Goal: Task Accomplishment & Management: Manage account settings

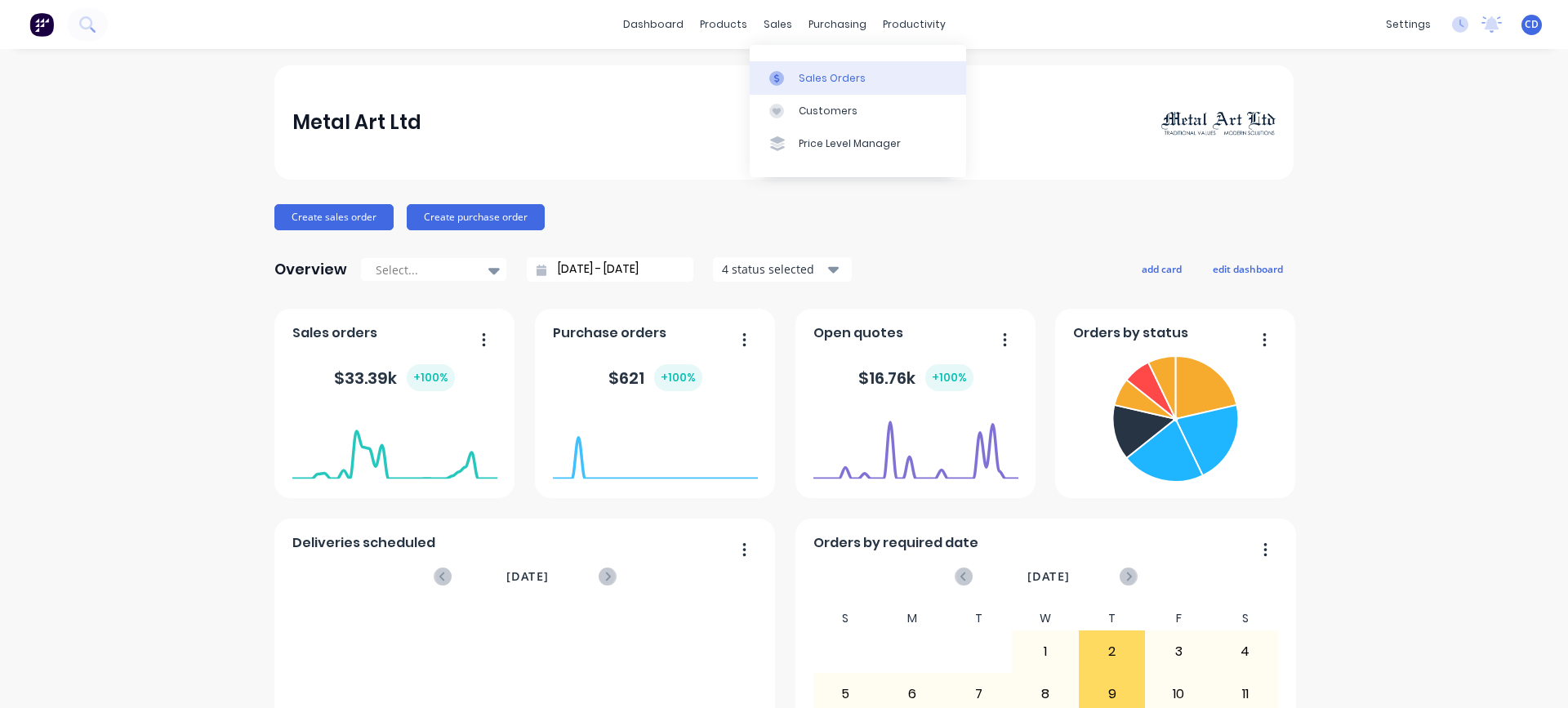
click at [776, 68] on link "Sales Orders" at bounding box center [858, 78] width 216 height 32
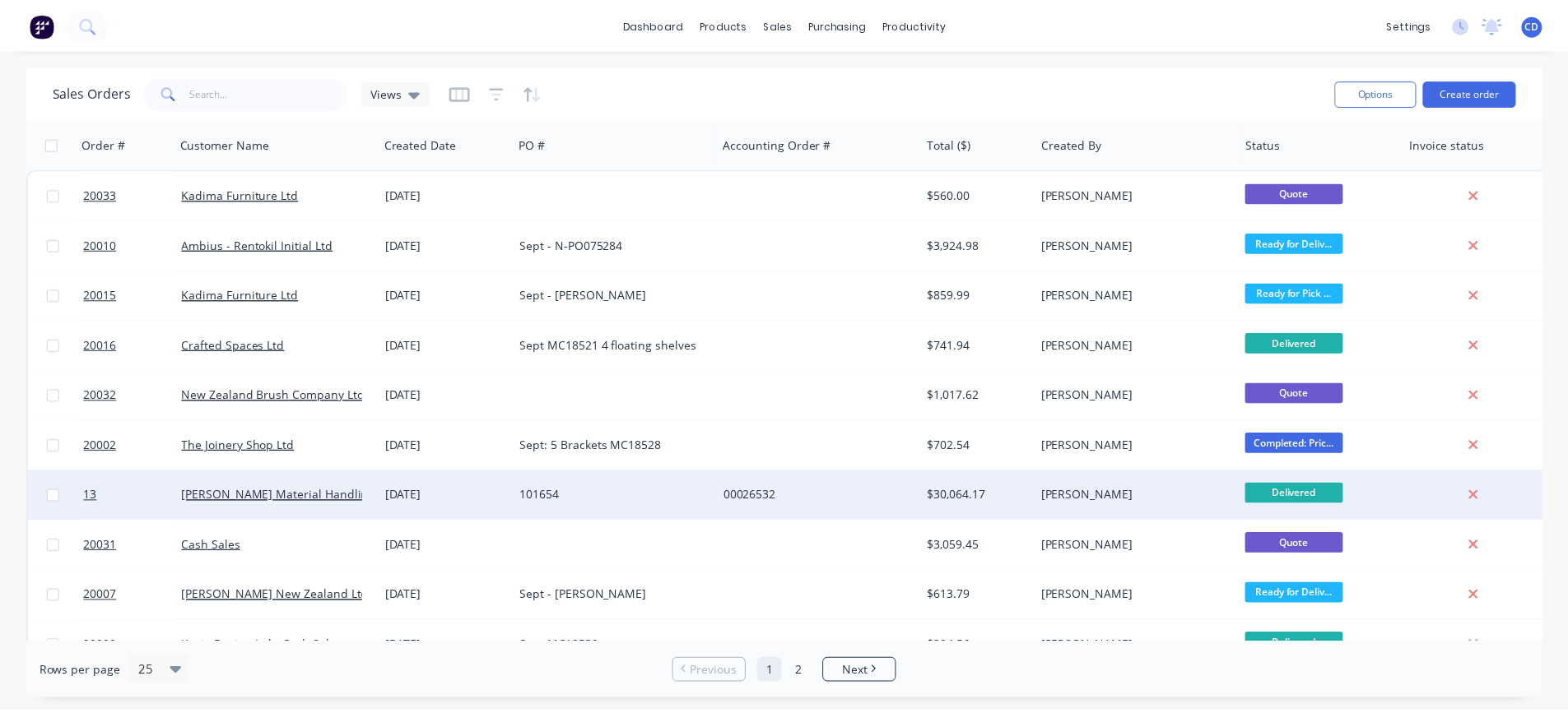
scroll to position [83, 0]
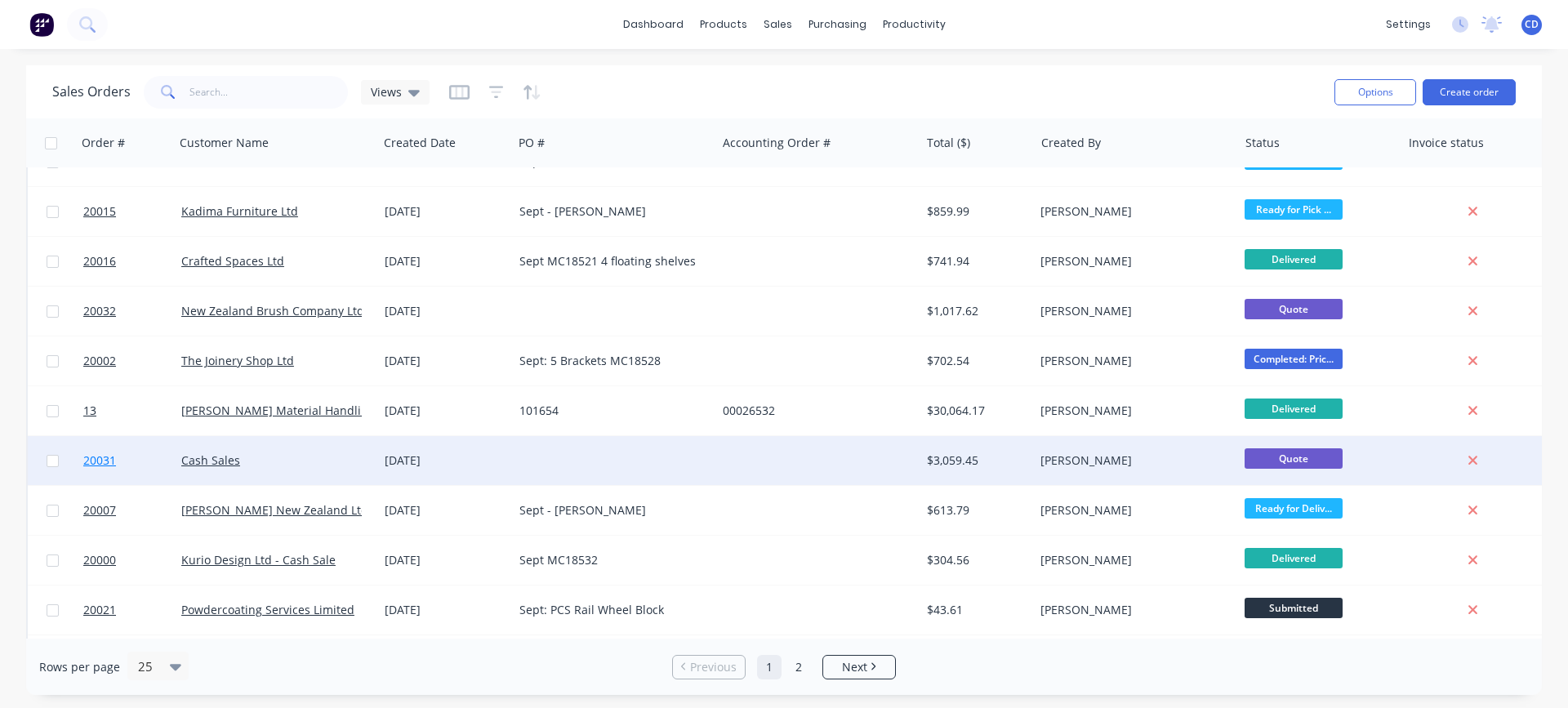
click at [97, 463] on span "20031" at bounding box center [99, 460] width 32 height 16
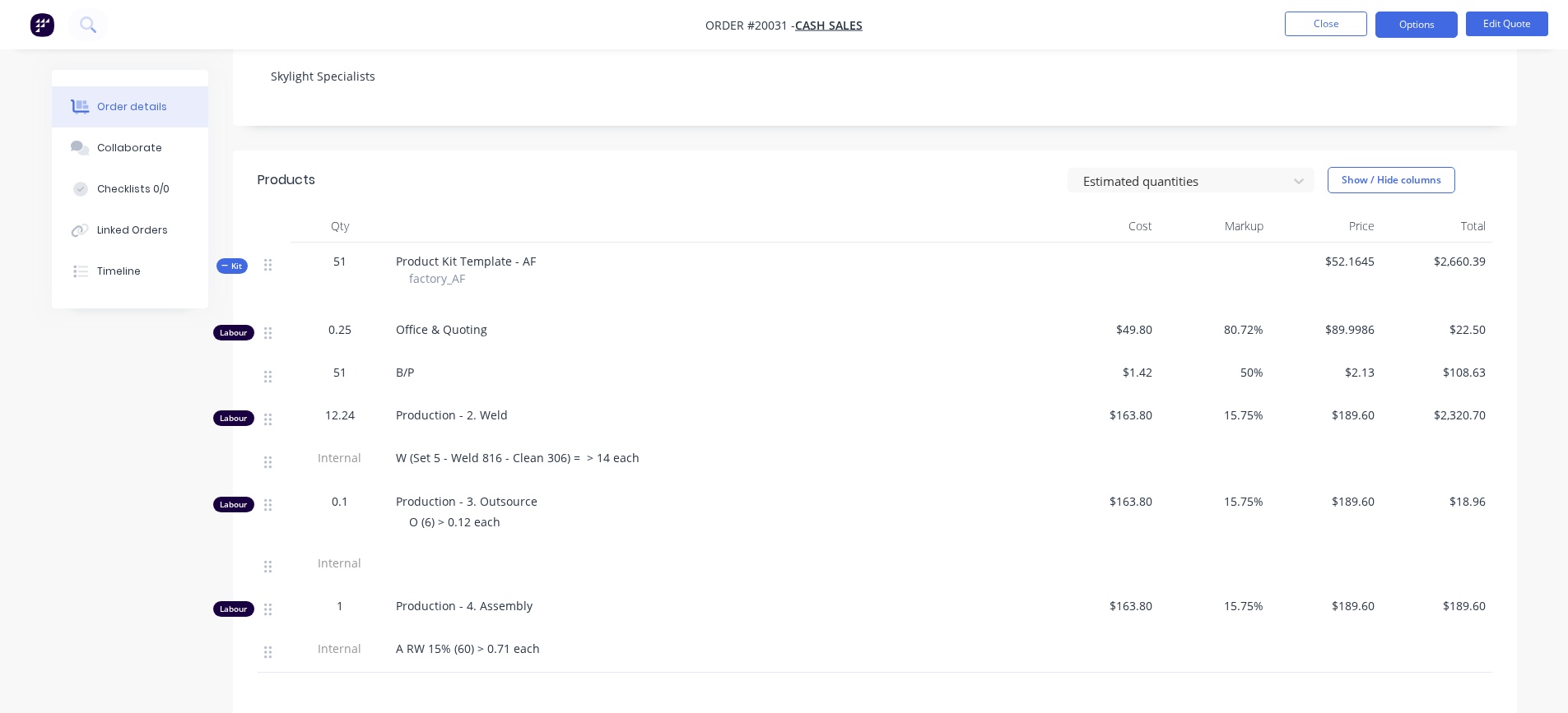
scroll to position [329, 0]
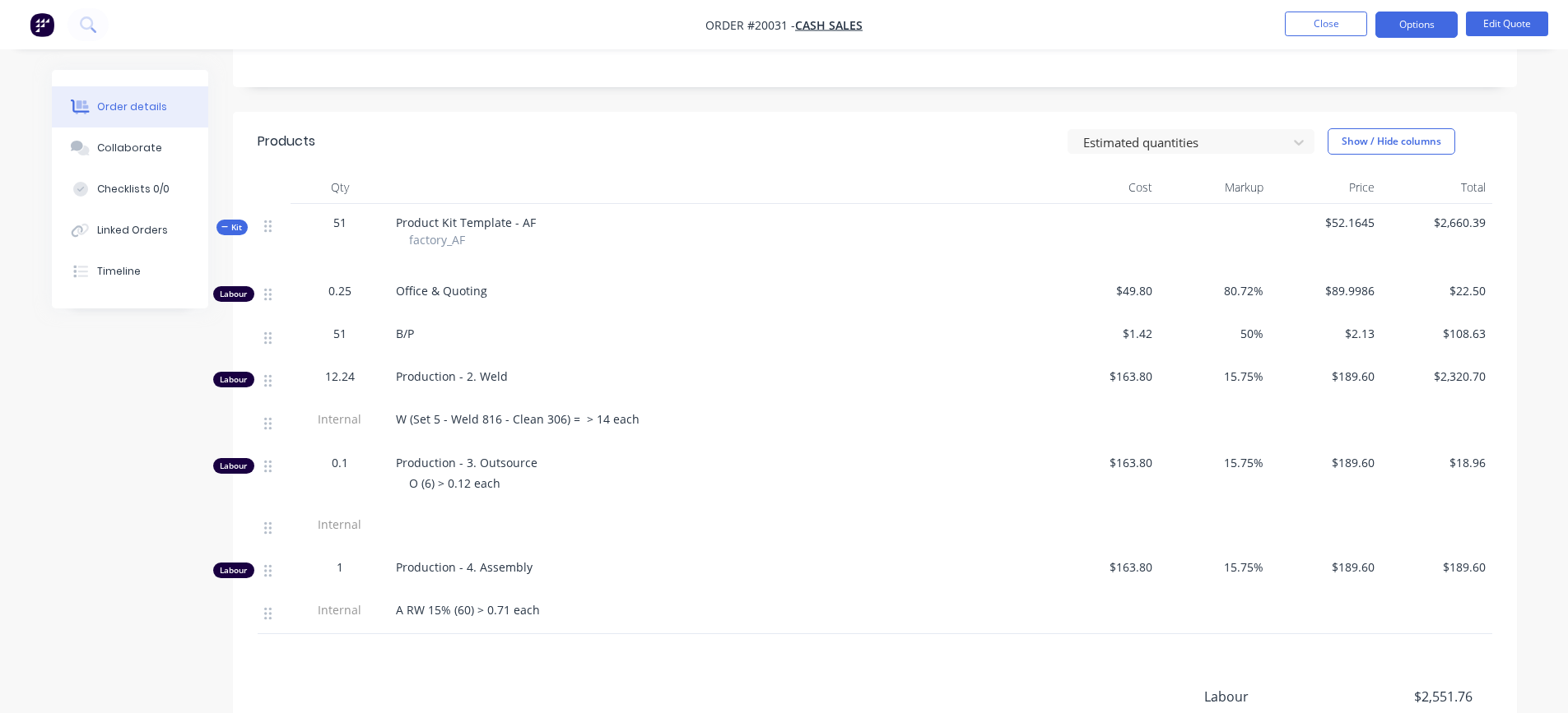
click at [1476, 221] on span "$2,660.39" at bounding box center [1436, 222] width 98 height 17
click at [1509, 19] on button "Edit Quote" at bounding box center [1507, 23] width 83 height 25
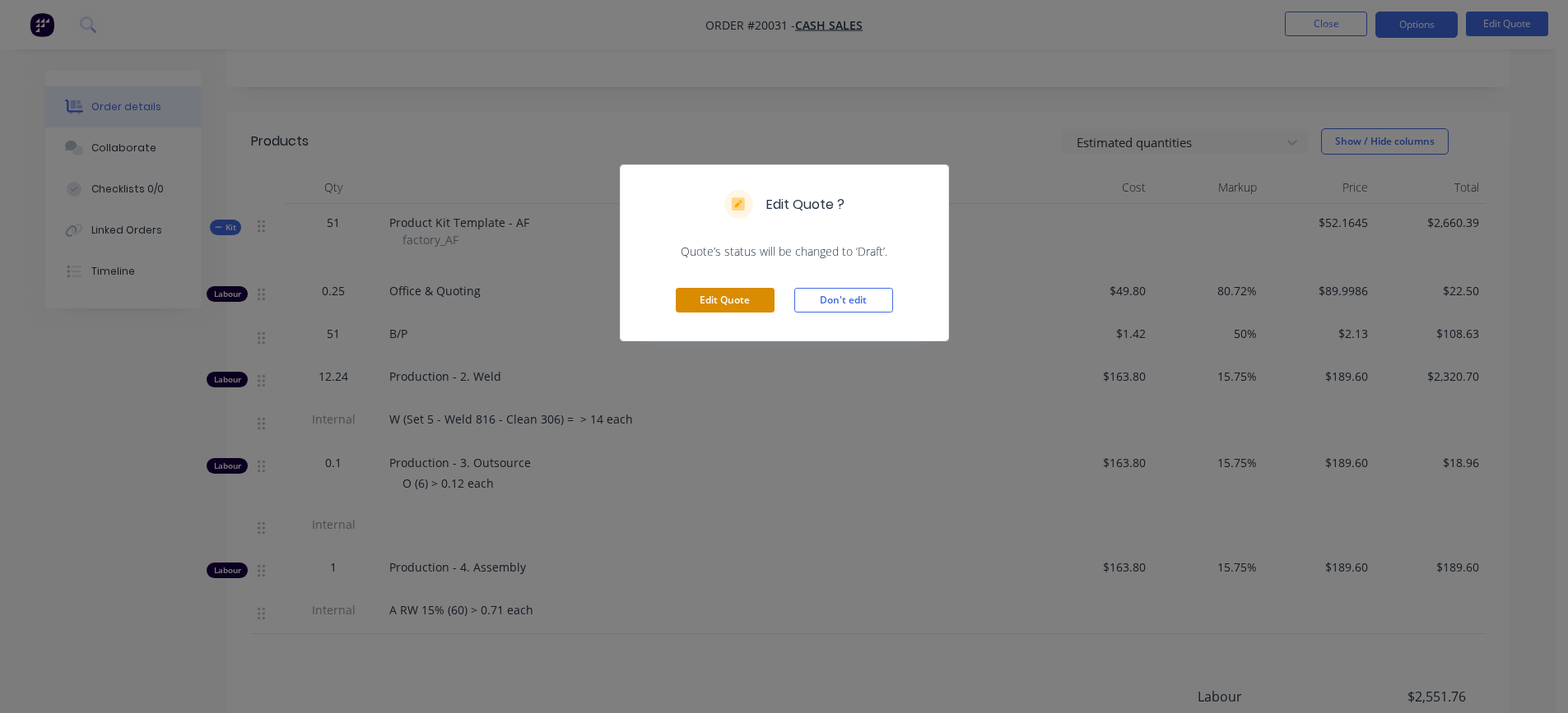
click at [717, 302] on button "Edit Quote" at bounding box center [725, 300] width 99 height 25
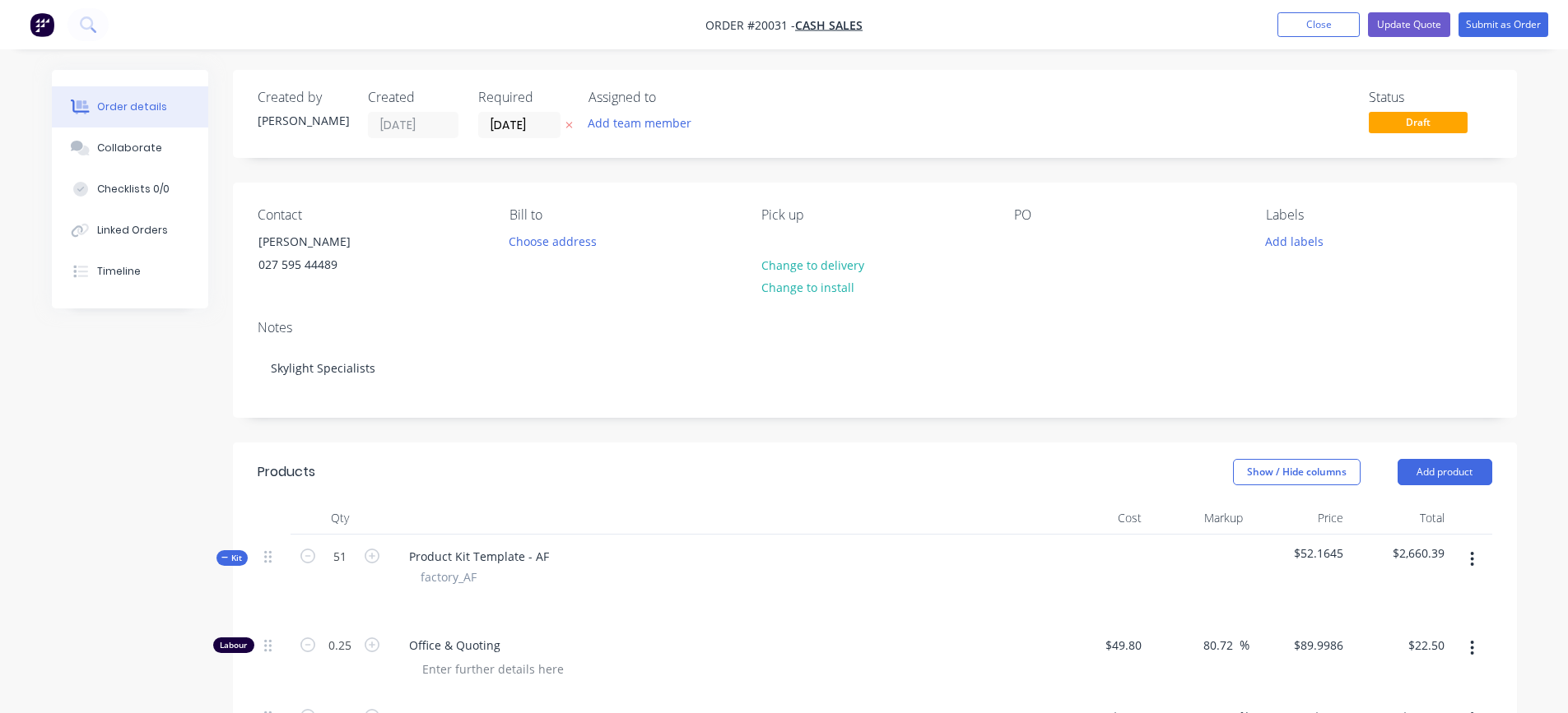
click at [1412, 551] on span "$2,660.39" at bounding box center [1400, 553] width 88 height 17
click at [1324, 555] on span "$52.1645" at bounding box center [1300, 553] width 88 height 17
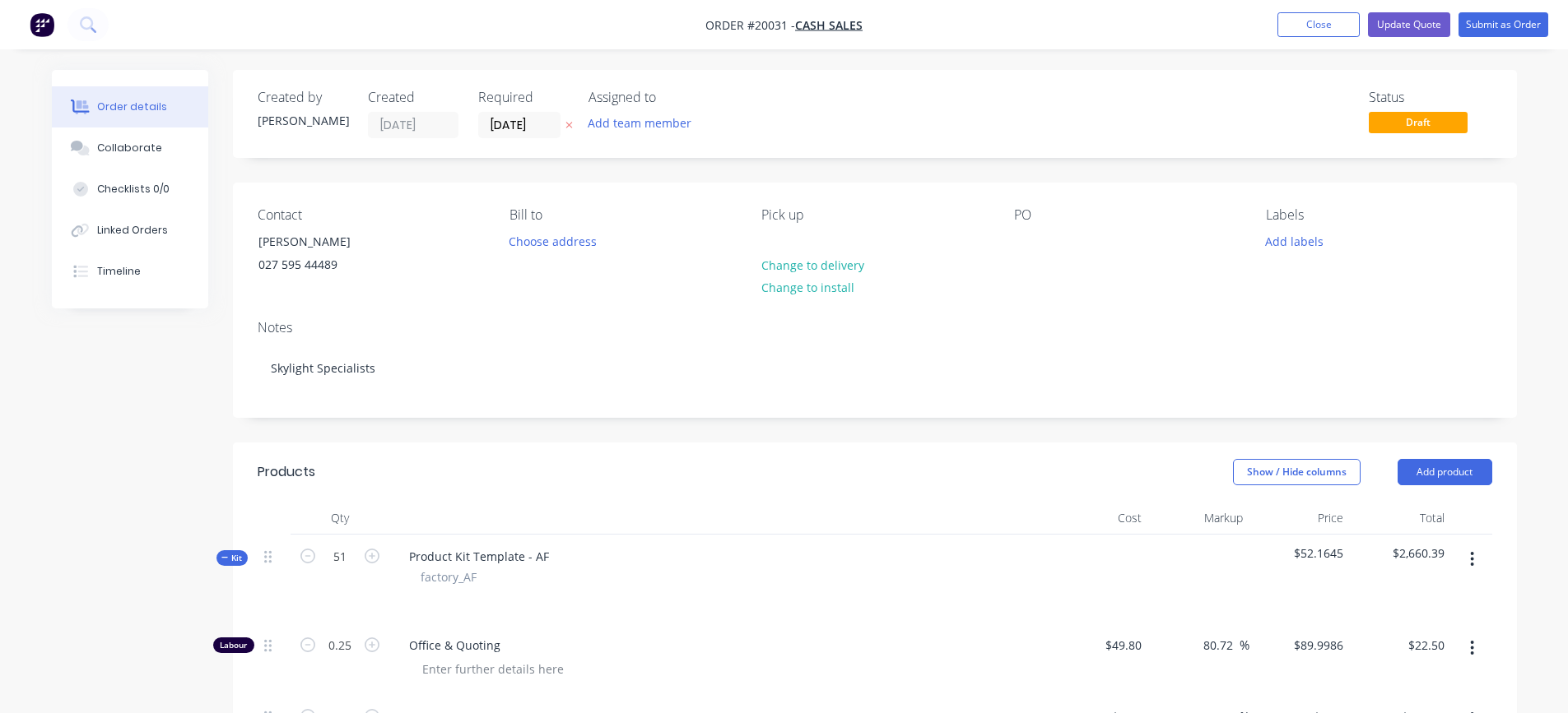
click at [1181, 557] on div at bounding box center [1198, 579] width 101 height 89
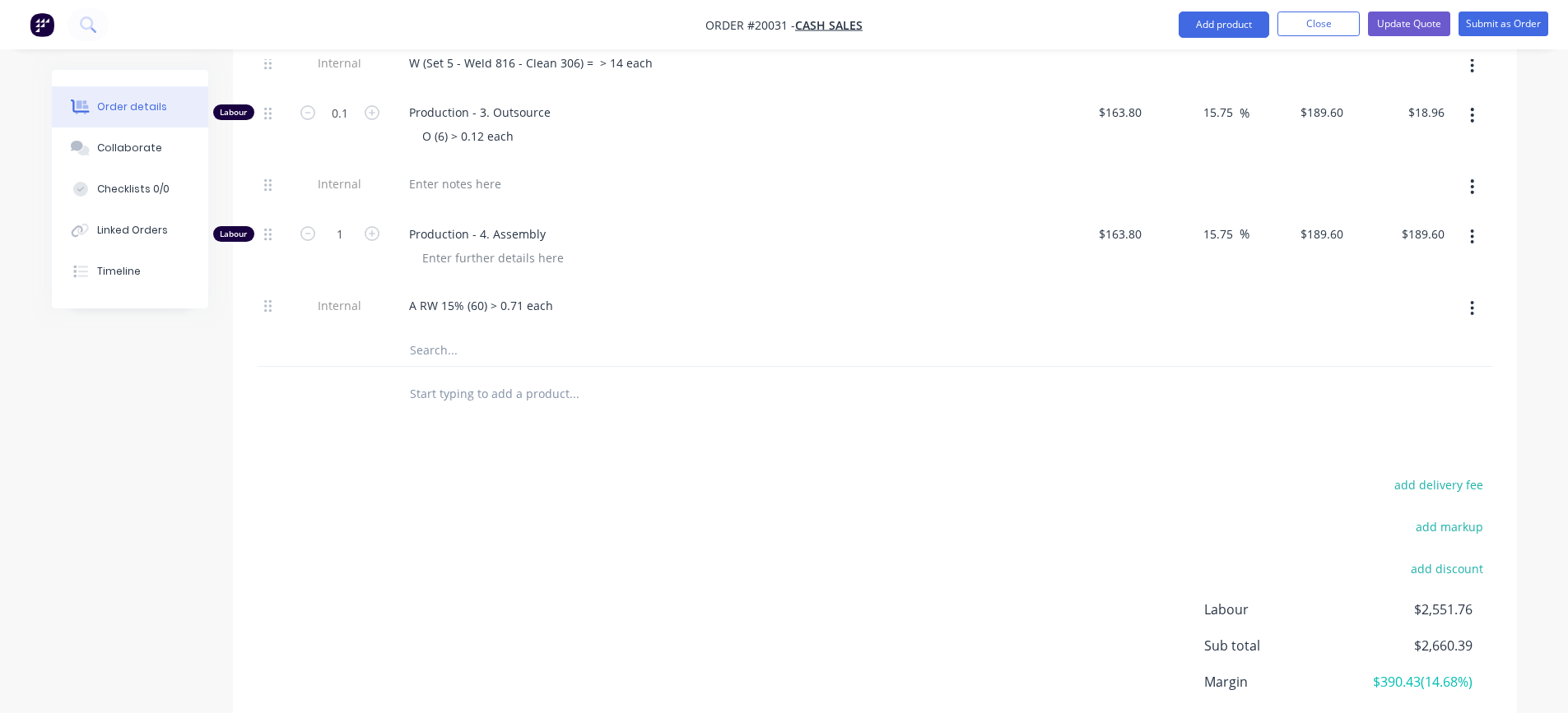
scroll to position [822, 0]
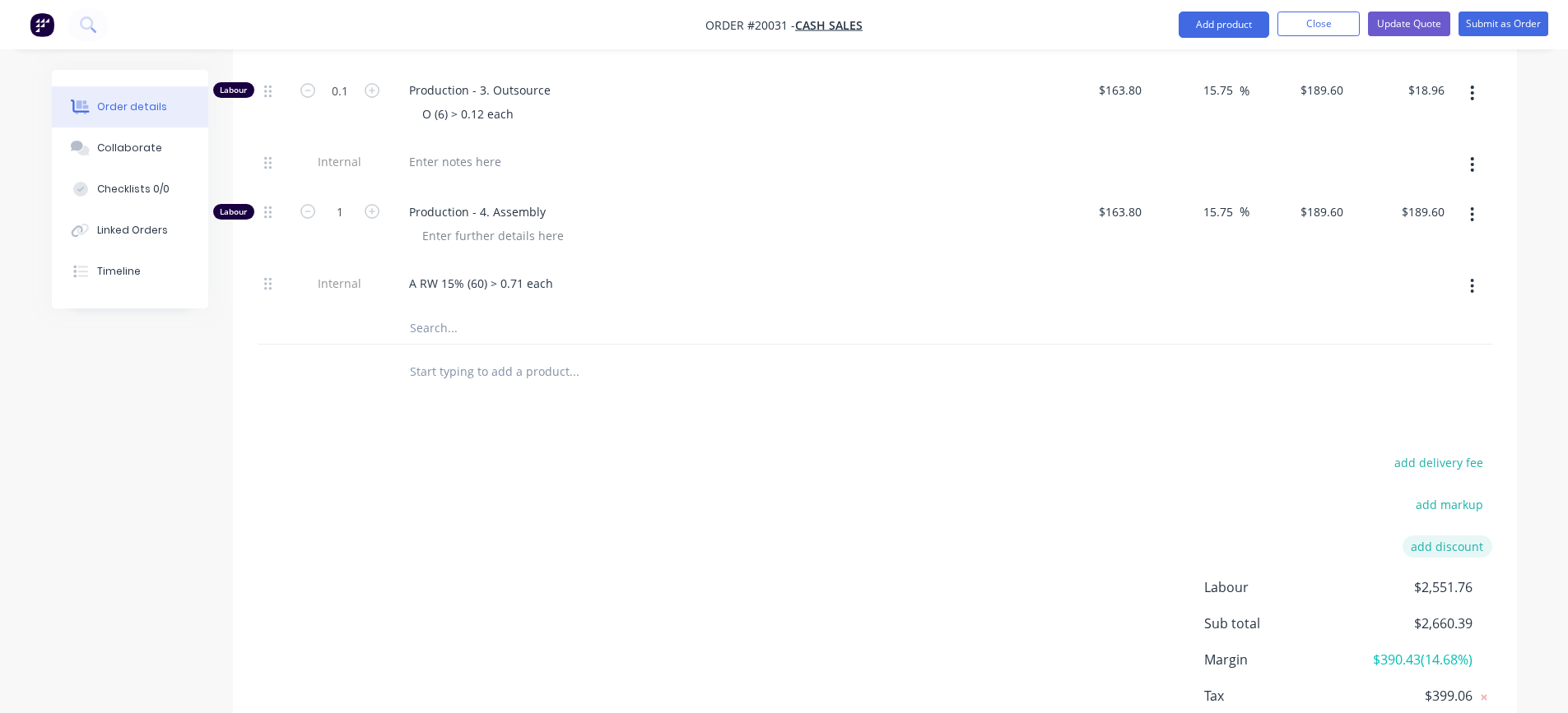
click at [1450, 548] on button "add discount" at bounding box center [1447, 547] width 90 height 22
type input "match to [PERSON_NAME]"
click at [1449, 550] on input at bounding box center [1428, 548] width 74 height 25
type input "30"
click at [1036, 569] on div "add delivery fee add markup match to [PERSON_NAME] match to [PERSON_NAME] Disco…" at bounding box center [874, 607] width 1235 height 313
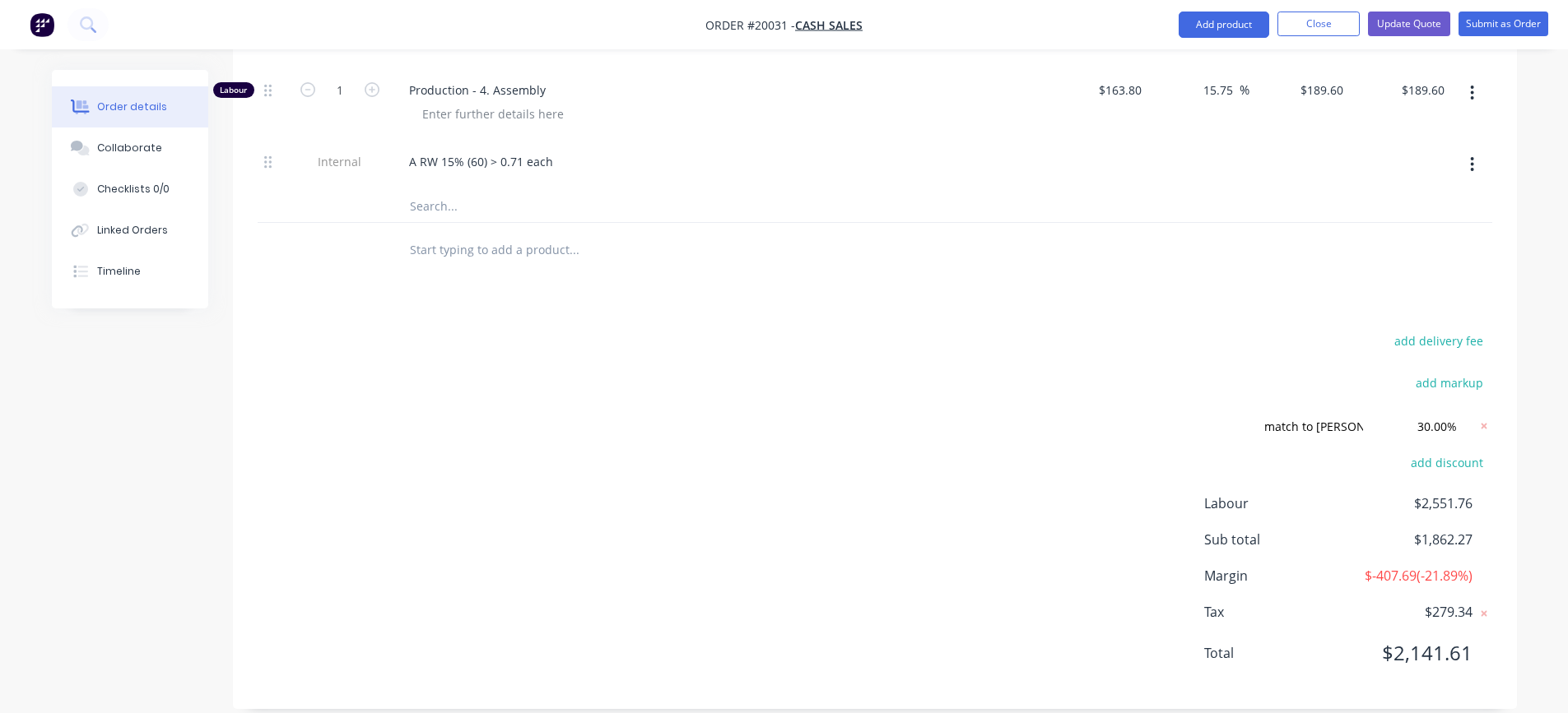
scroll to position [964, 0]
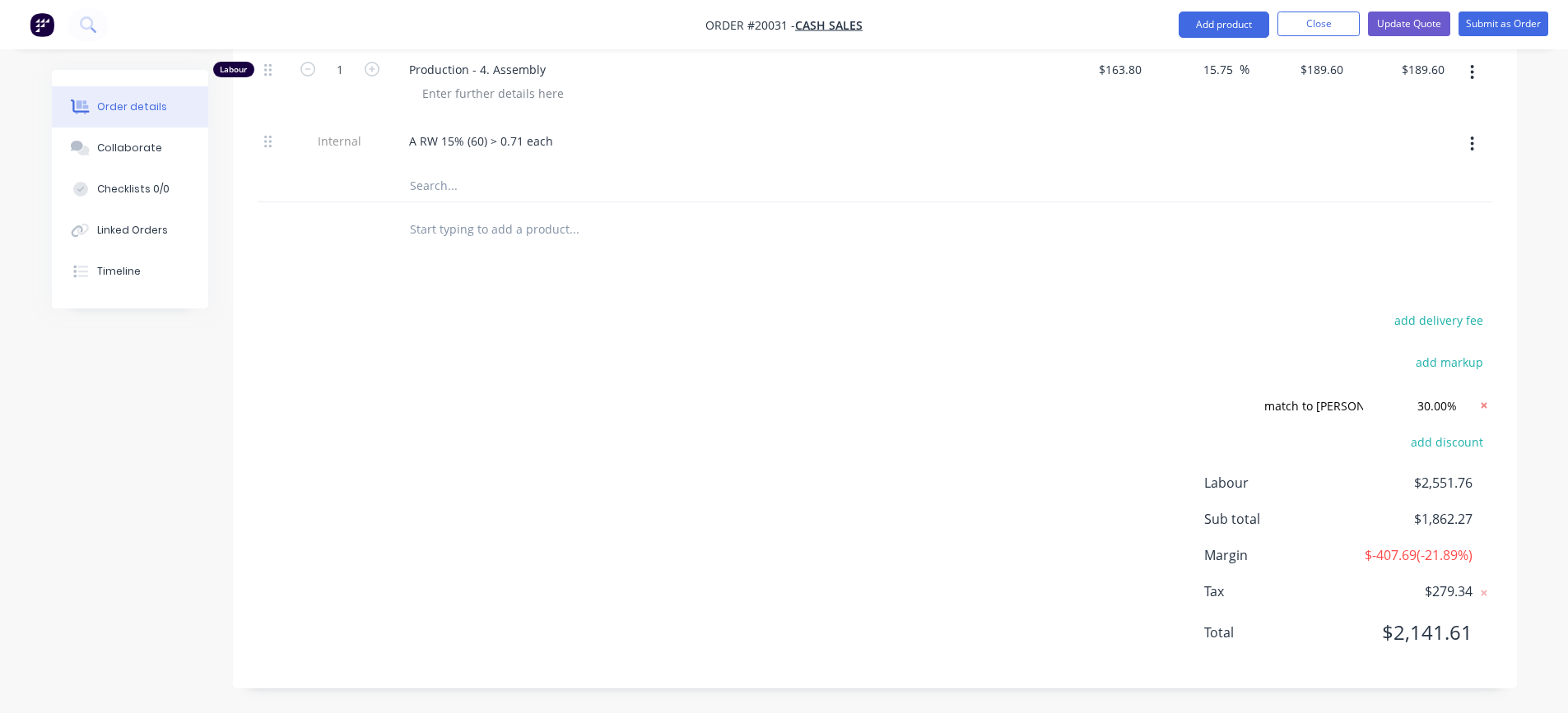
click at [1484, 403] on icon at bounding box center [1484, 405] width 16 height 16
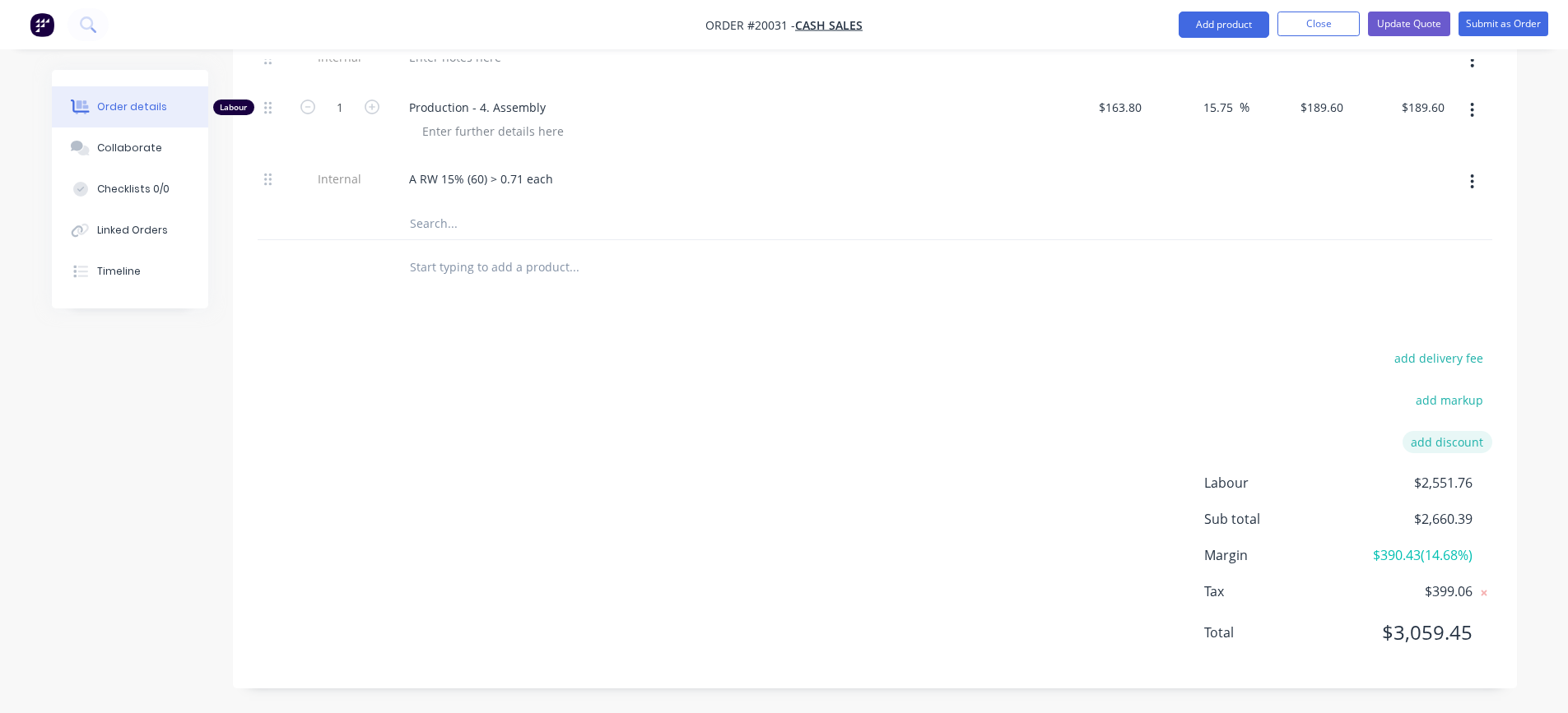
click at [1462, 441] on button "add discount" at bounding box center [1447, 443] width 90 height 22
type input "match to [PERSON_NAME]"
click at [1408, 449] on input at bounding box center [1428, 447] width 74 height 25
type input "10"
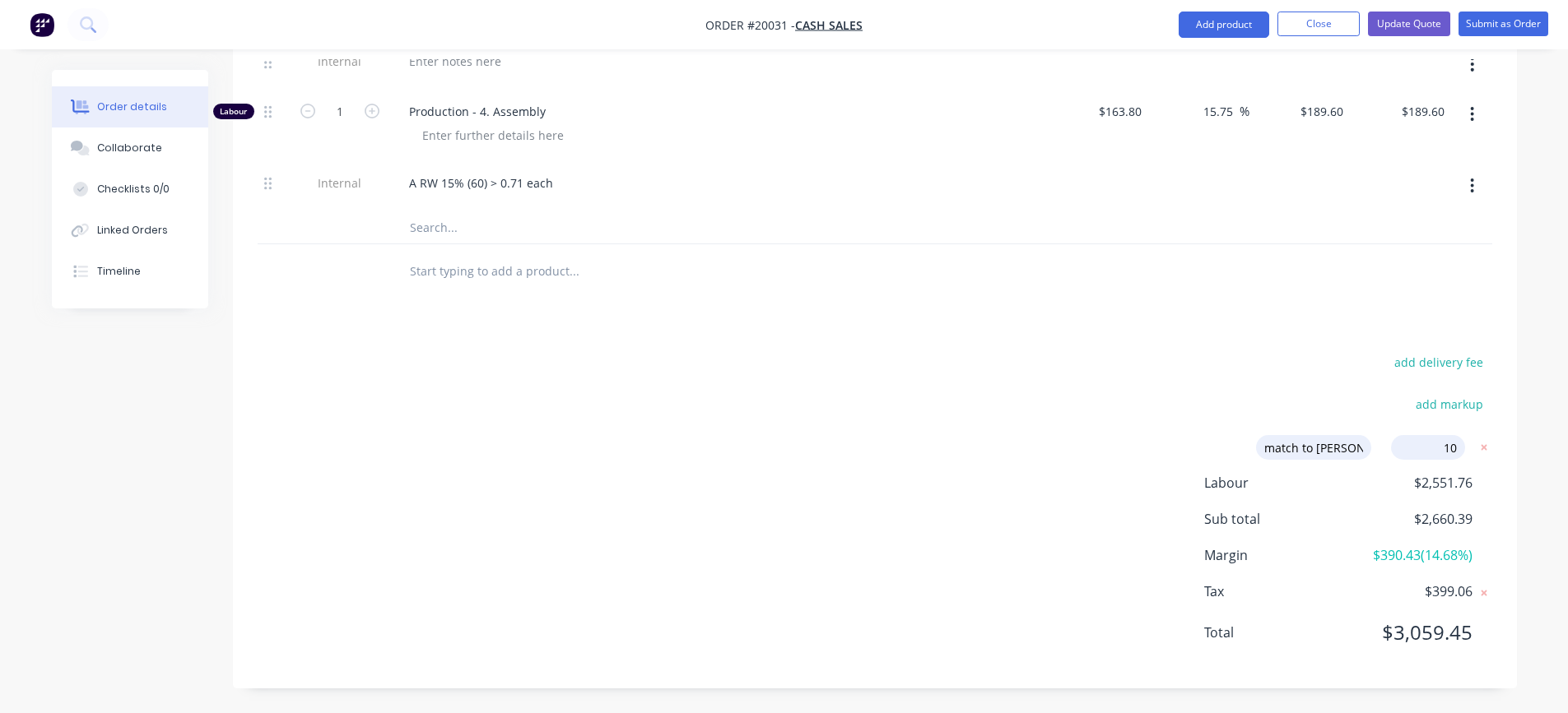
click at [1067, 437] on div "add delivery fee add markup match to [PERSON_NAME] match to [PERSON_NAME] Disco…" at bounding box center [874, 507] width 1235 height 313
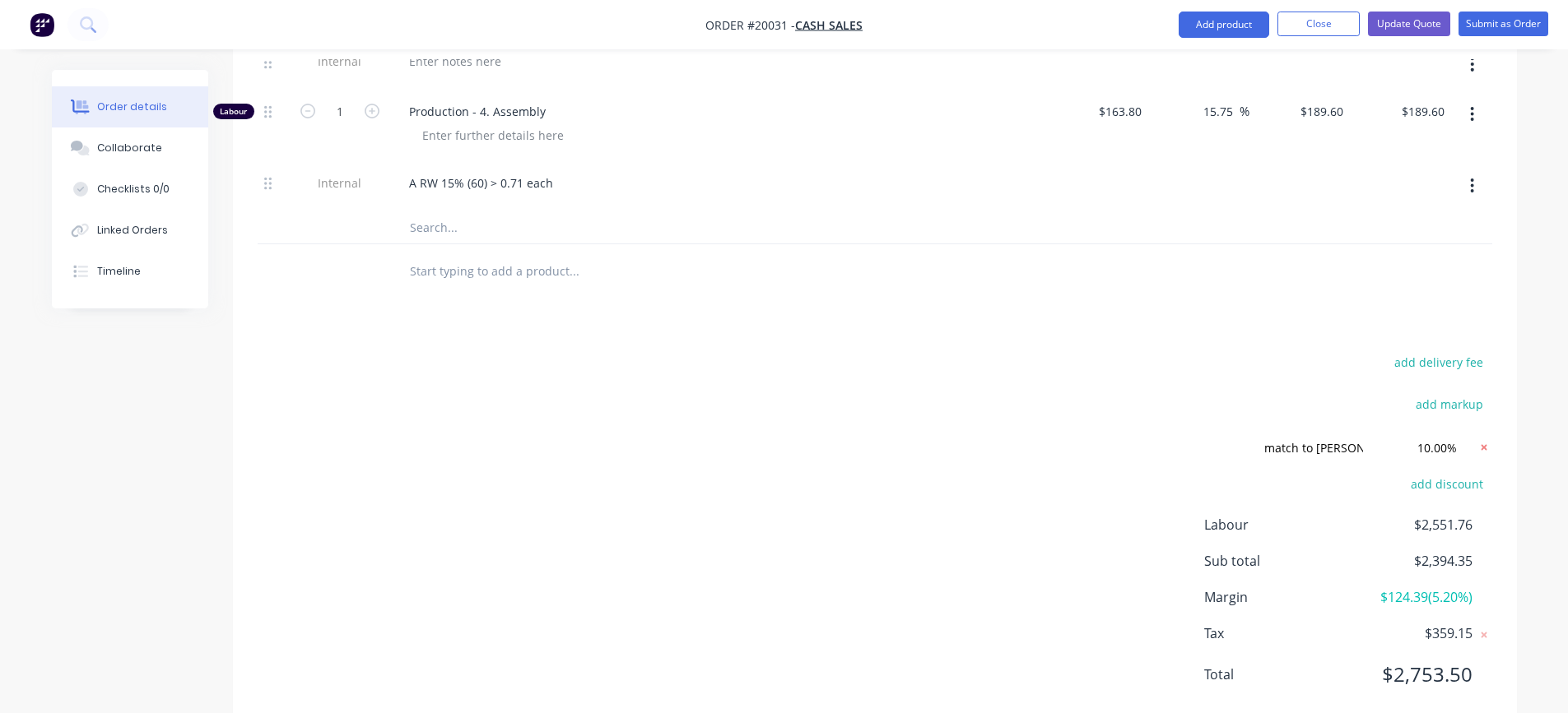
click at [1482, 448] on icon at bounding box center [1483, 448] width 6 height 6
click at [1418, 446] on button "add discount" at bounding box center [1447, 446] width 90 height 22
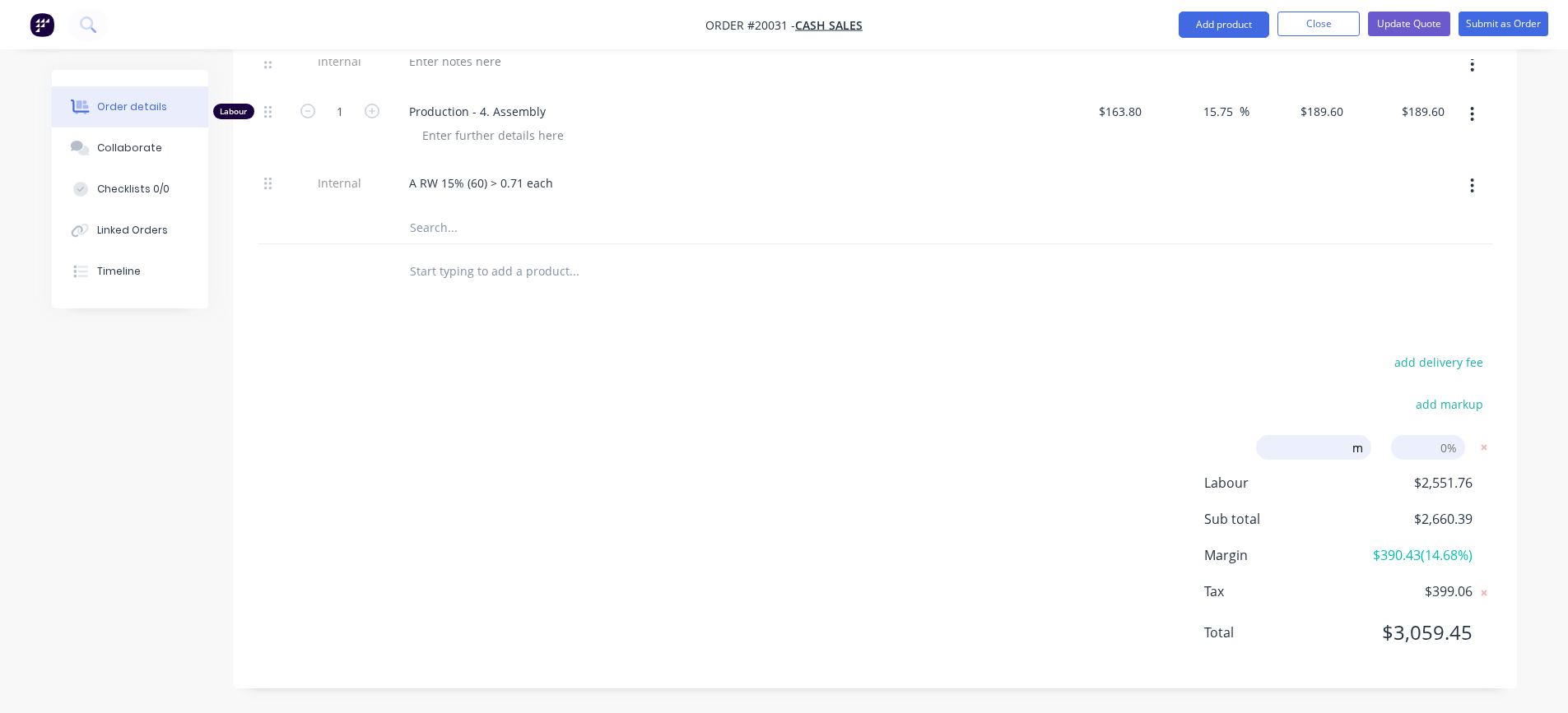
type input "match to [PERSON_NAME]"
click at [1430, 448] on input at bounding box center [1428, 447] width 74 height 25
type input "15"
click input "submit" at bounding box center [0, 0] width 0 height 0
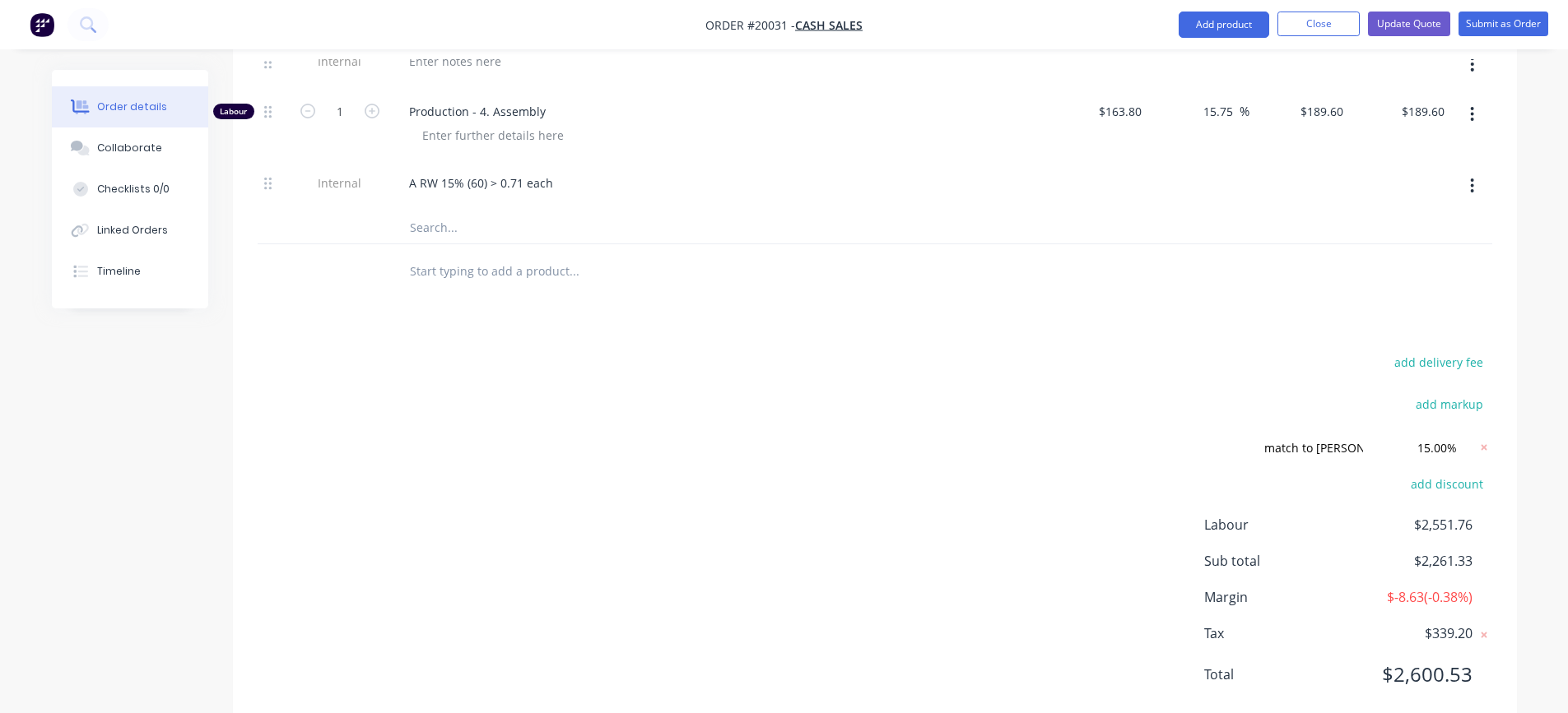
click at [1009, 495] on div "add delivery fee add markup match to [PERSON_NAME] match to [PERSON_NAME] Disco…" at bounding box center [874, 528] width 1235 height 356
click at [1482, 447] on icon at bounding box center [1483, 448] width 6 height 6
click at [1426, 450] on button "add discount" at bounding box center [1447, 446] width 90 height 22
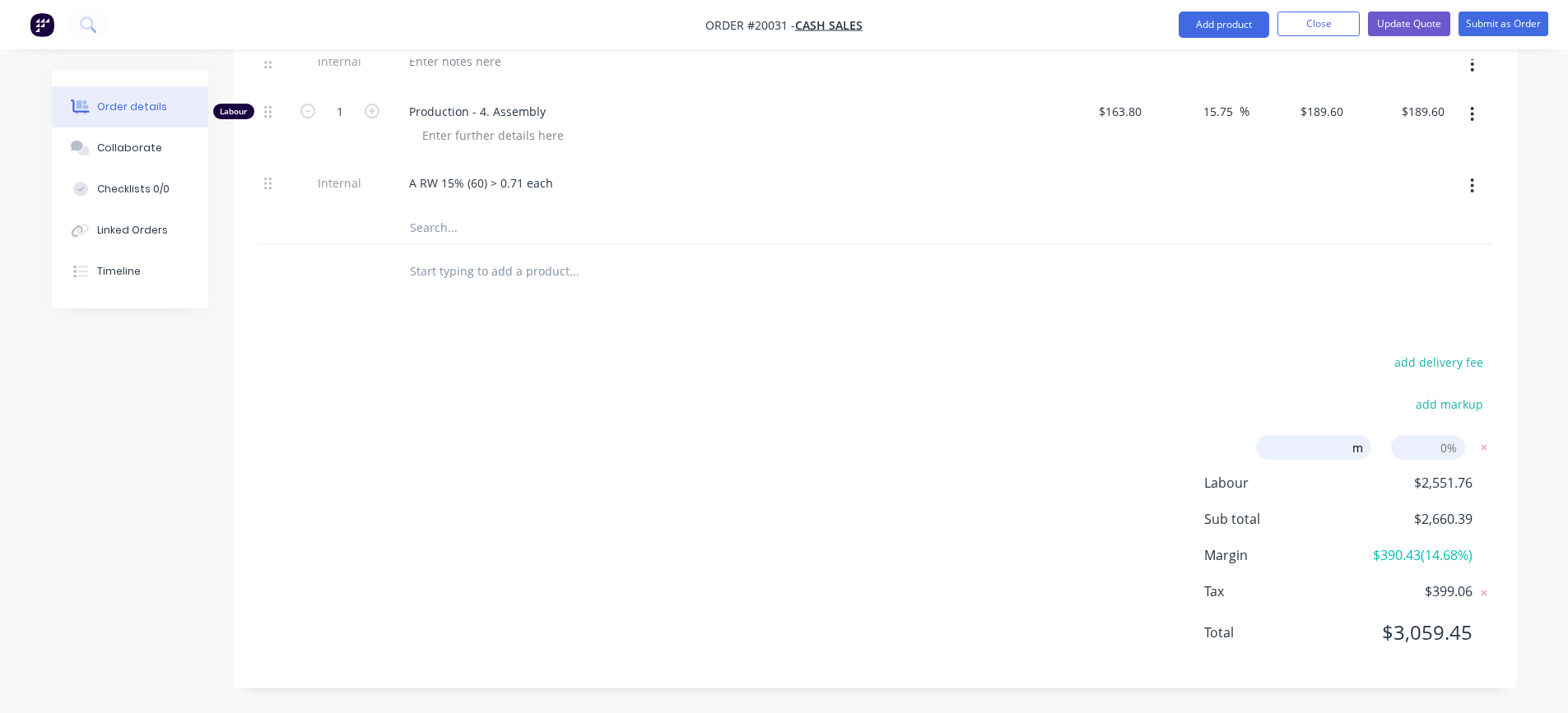
type input "match to [PERSON_NAME]"
type input "14"
click input "submit" at bounding box center [0, 0] width 0 height 0
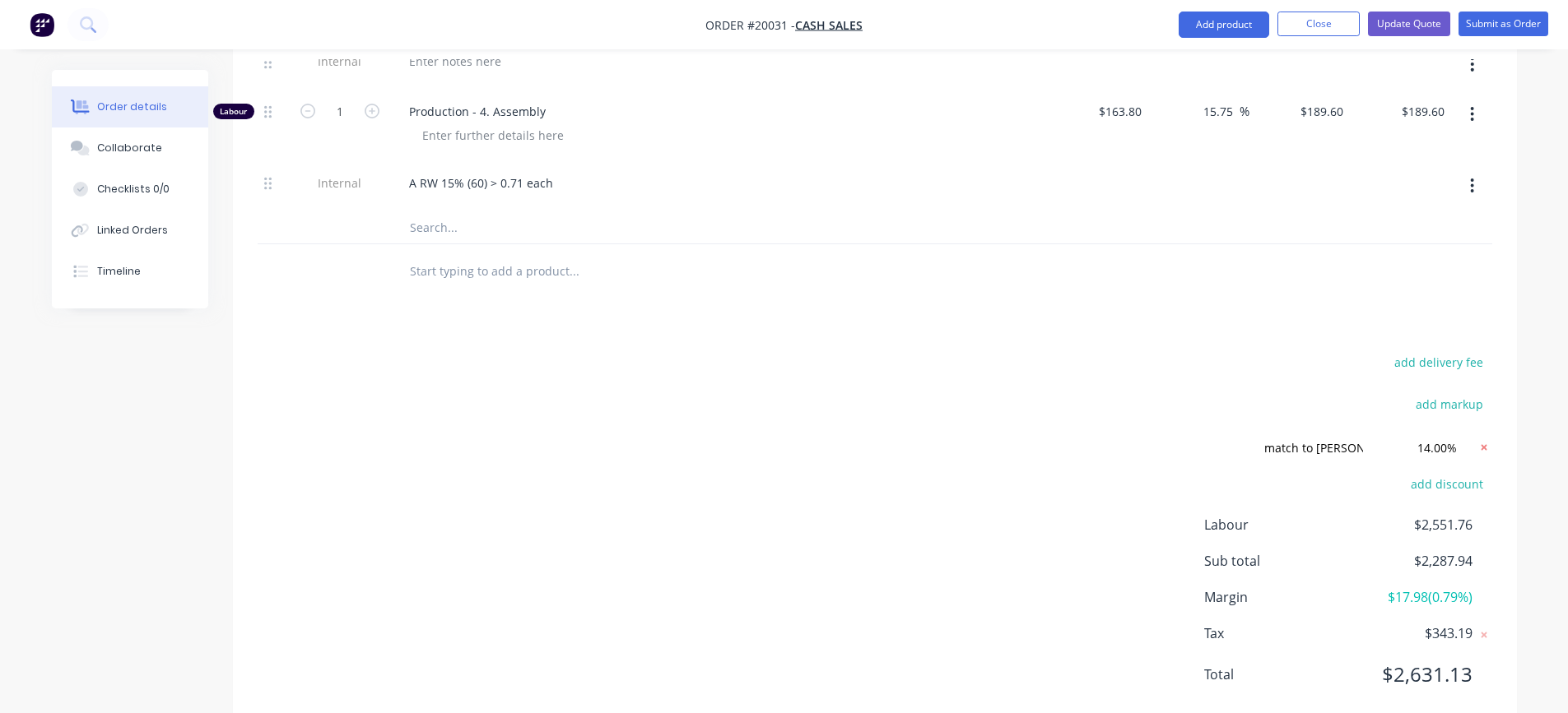
click at [1484, 449] on icon at bounding box center [1483, 448] width 6 height 6
click at [1425, 448] on button "add discount" at bounding box center [1447, 446] width 90 height 22
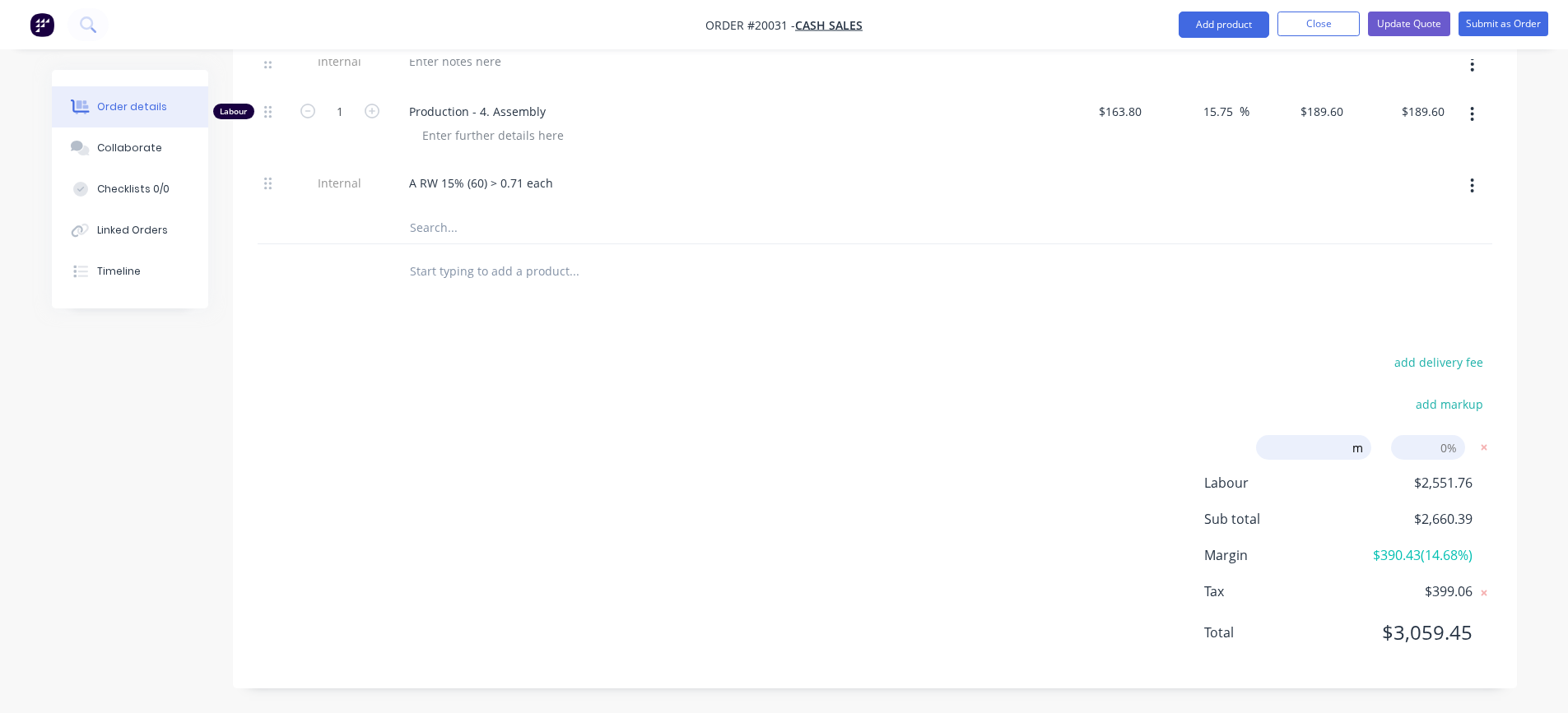
click at [1317, 446] on input "m" at bounding box center [1314, 447] width 115 height 25
type input "match to [PERSON_NAME]"
click at [1416, 447] on input at bounding box center [1428, 447] width 74 height 25
click at [1447, 451] on input "145" at bounding box center [1428, 447] width 74 height 25
click at [1455, 450] on input "145" at bounding box center [1428, 447] width 74 height 25
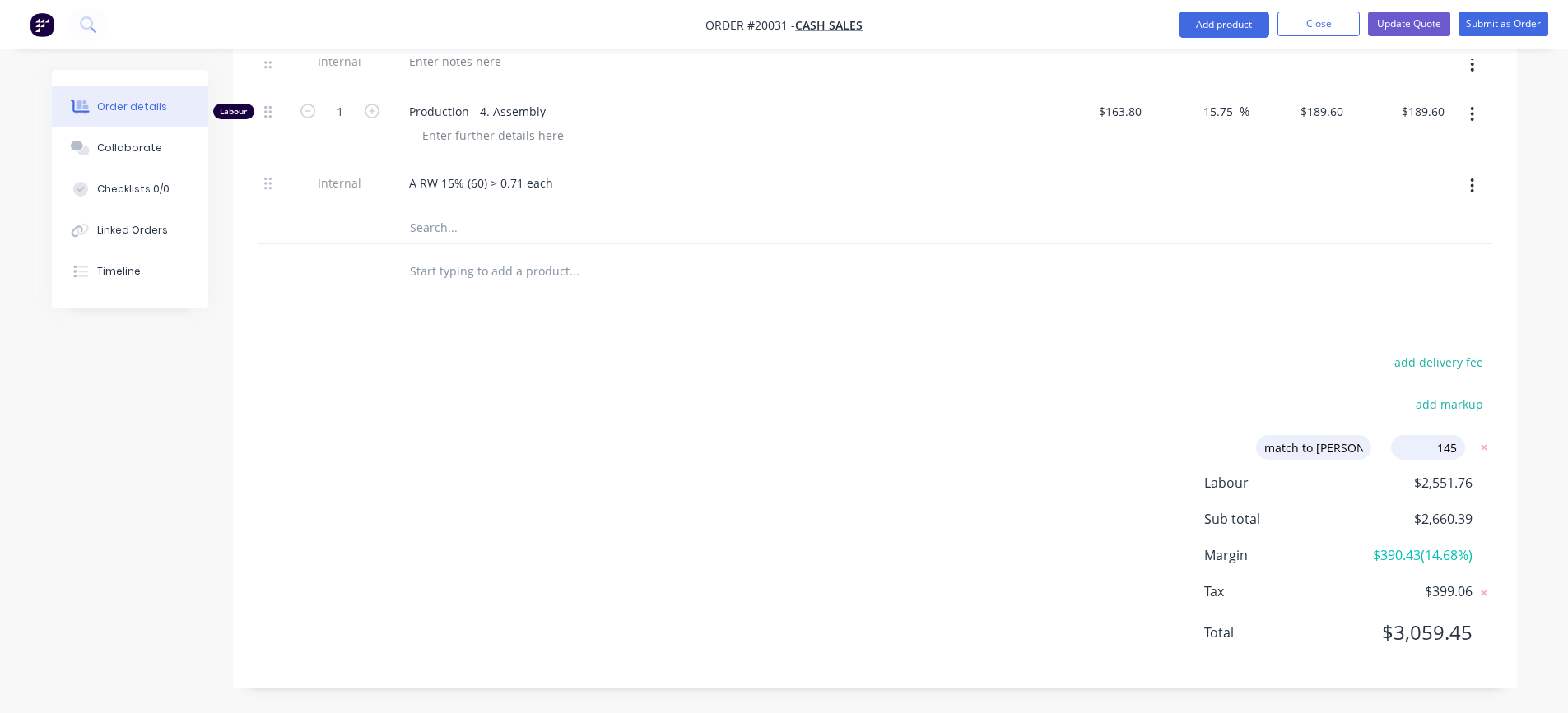
type input "14"
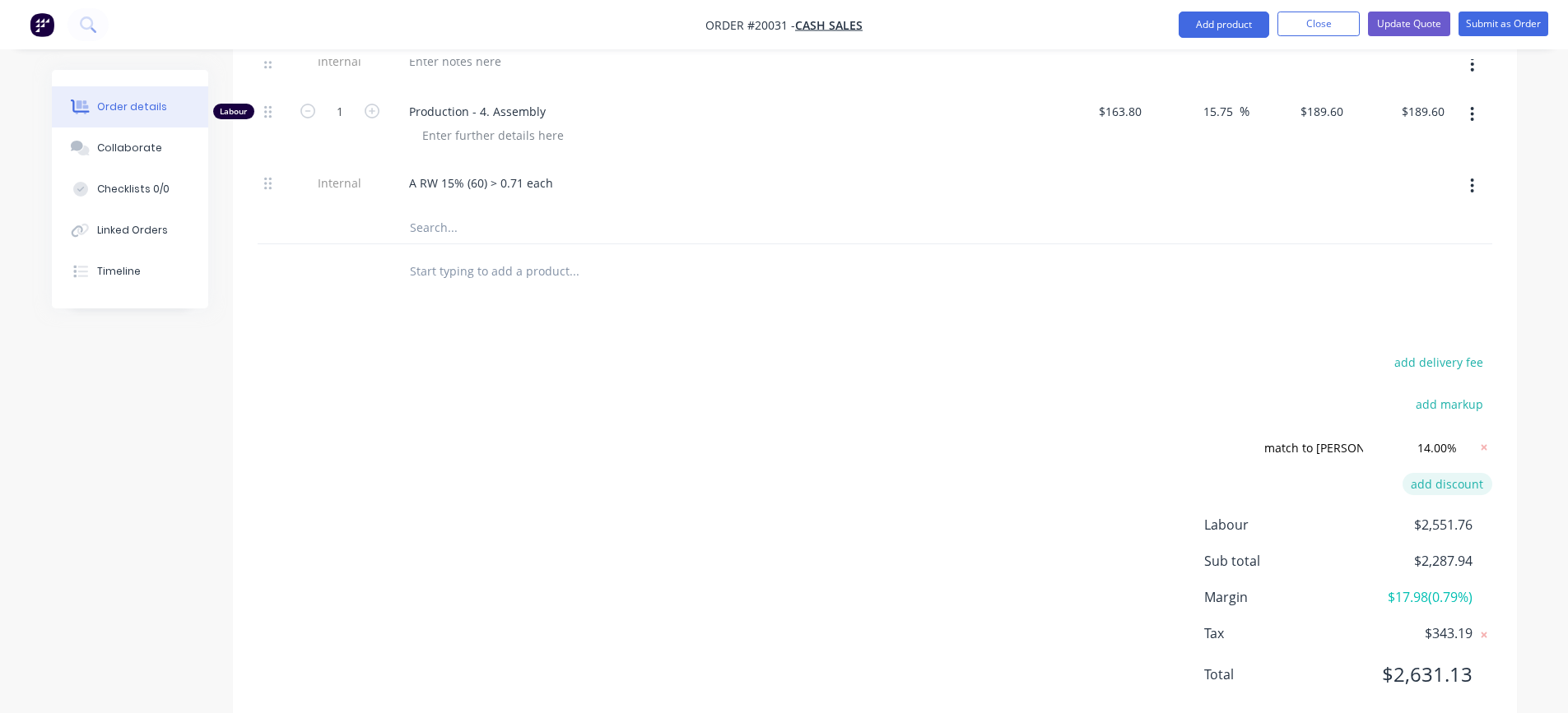
click at [1484, 447] on icon at bounding box center [1483, 448] width 6 height 6
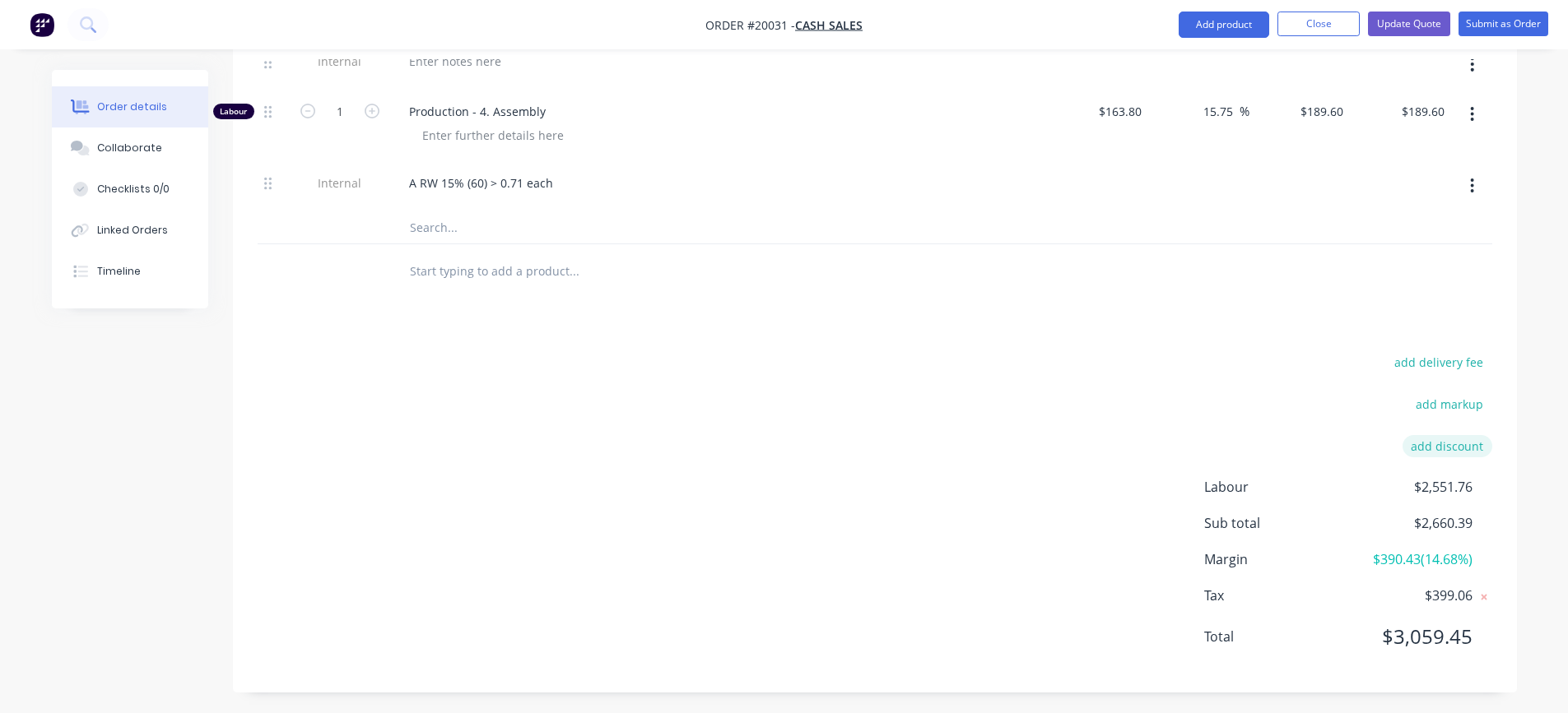
click at [1434, 445] on button "add discount" at bounding box center [1447, 446] width 90 height 22
type input "match to [PERSON_NAME]"
type input "145"
click input "submit" at bounding box center [0, 0] width 0 height 0
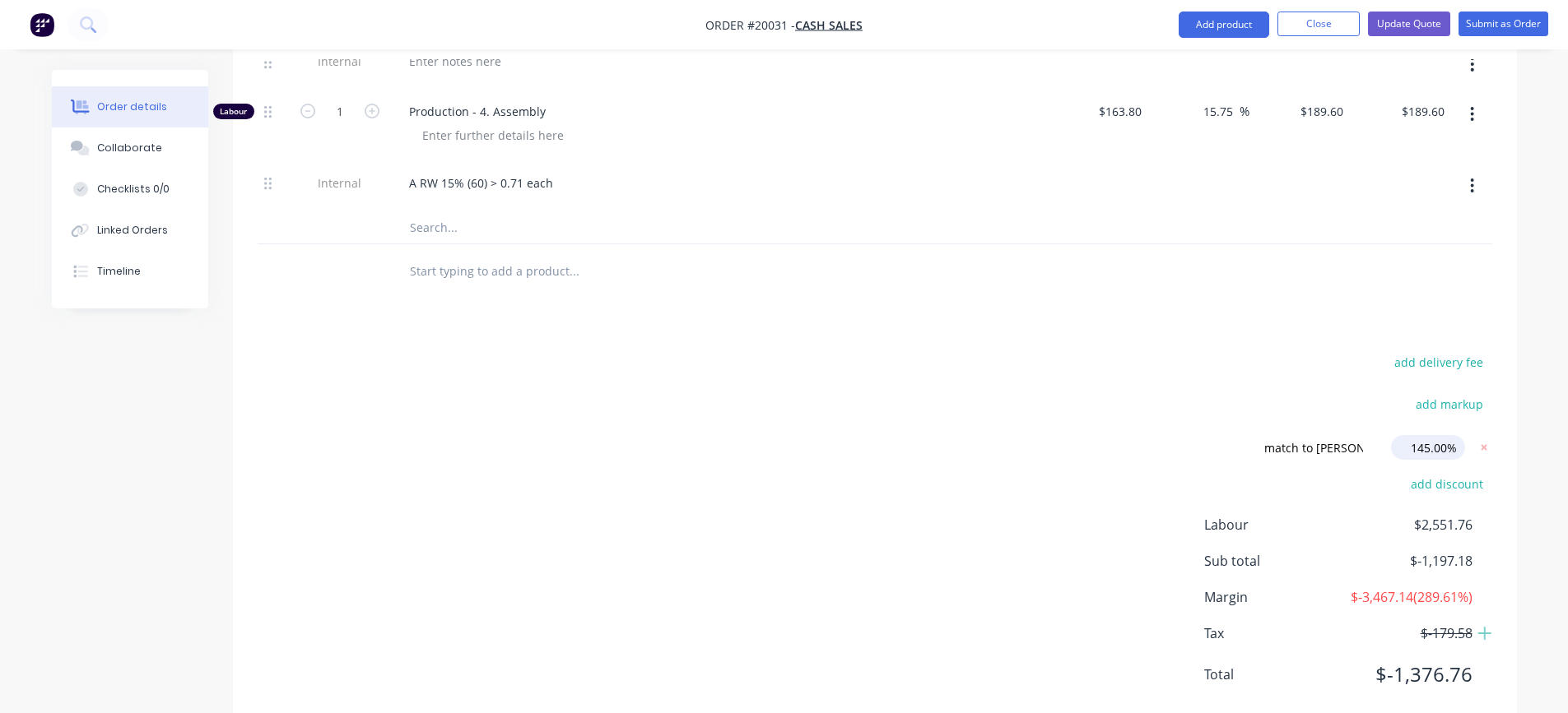
click at [1438, 448] on input "145.00%" at bounding box center [1428, 447] width 74 height 25
click at [1441, 449] on input "145.00%" at bounding box center [1428, 447] width 74 height 25
click at [1424, 448] on input "145.00%" at bounding box center [1428, 447] width 74 height 25
click at [1485, 449] on icon at bounding box center [1484, 447] width 16 height 16
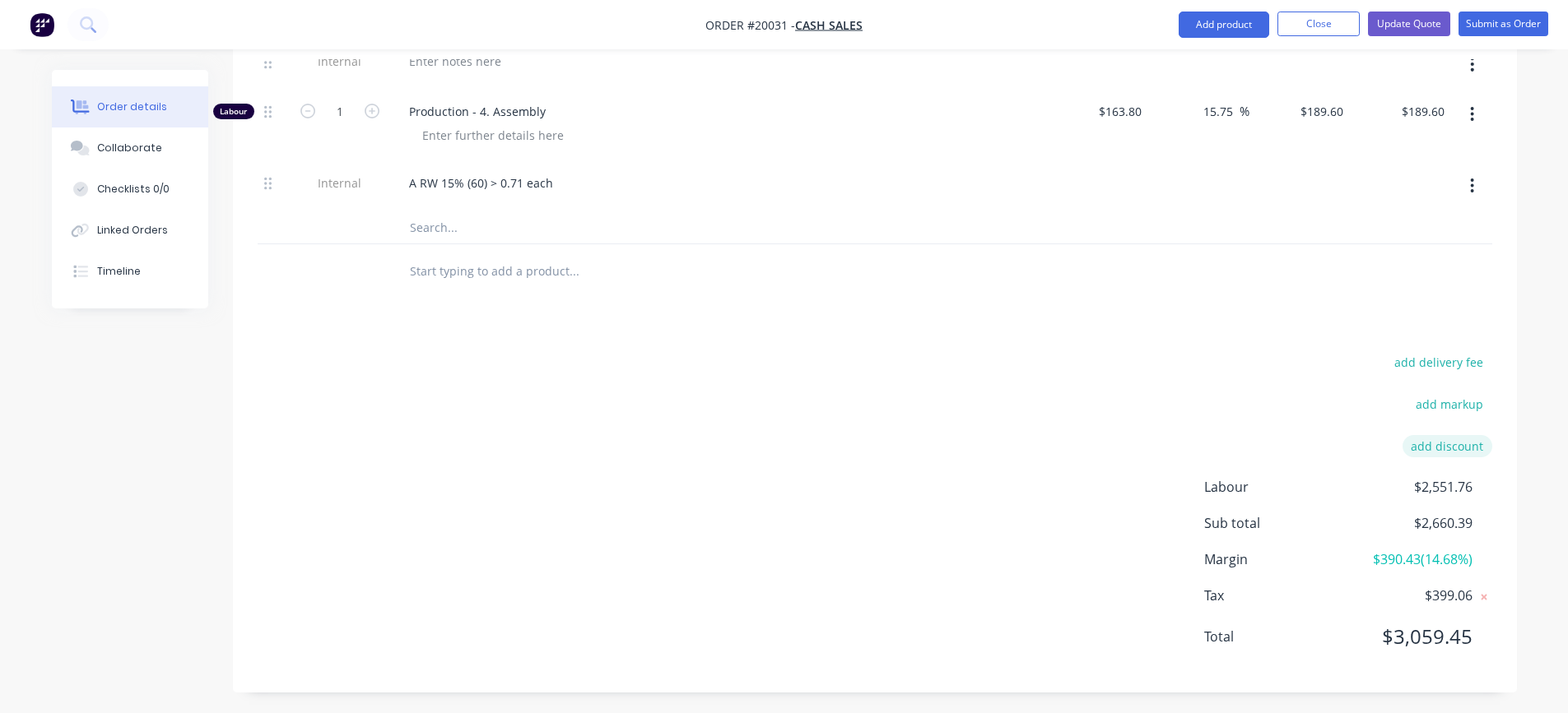
click at [1460, 448] on button "add discount" at bounding box center [1447, 446] width 90 height 22
type input "match to [PERSON_NAME]"
type input "15"
click input "submit" at bounding box center [0, 0] width 0 height 0
click at [1484, 447] on icon at bounding box center [1483, 448] width 6 height 6
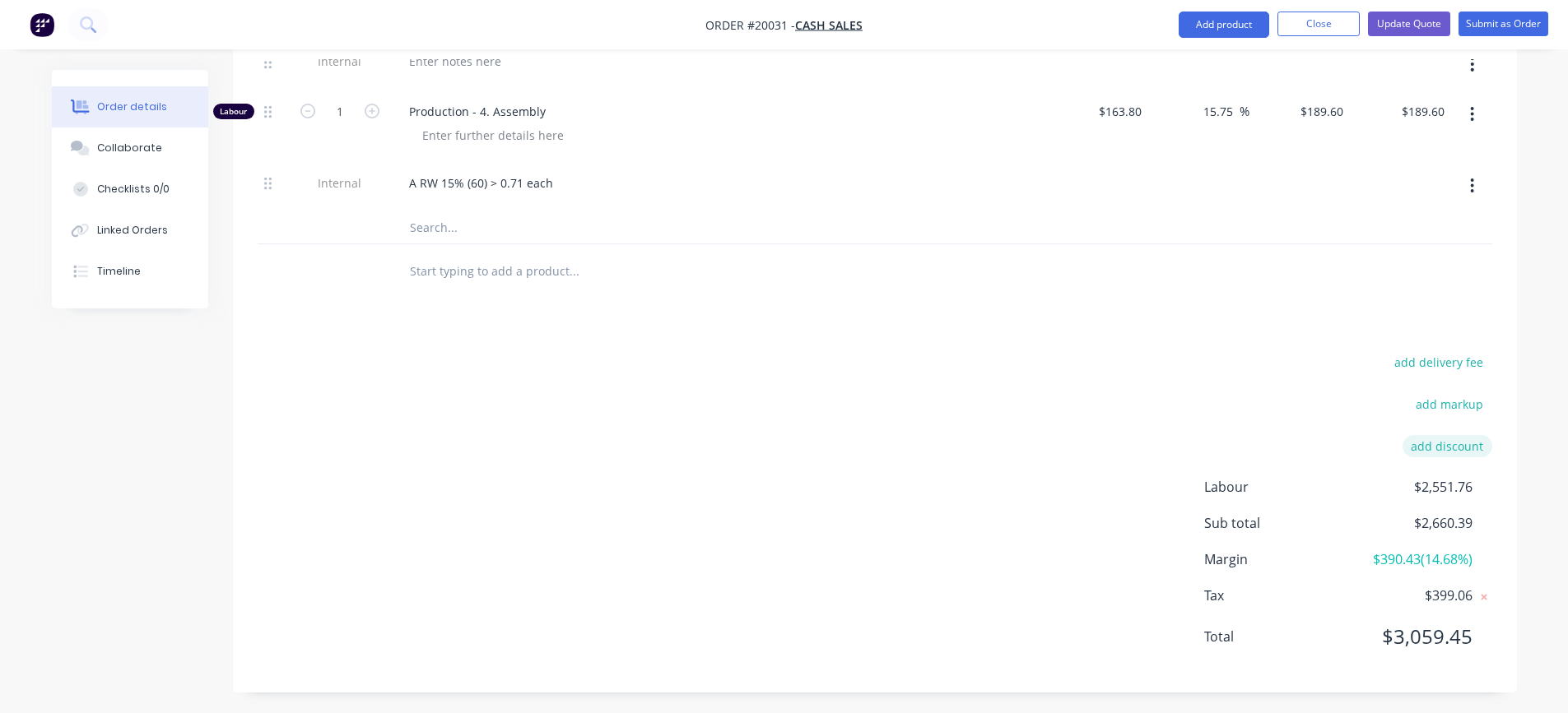
click at [1438, 449] on button "add discount" at bounding box center [1447, 446] width 90 height 22
click at [1313, 446] on input at bounding box center [1293, 447] width 156 height 25
type input "match to [PERSON_NAME]"
type input "14"
click input "submit" at bounding box center [0, 0] width 0 height 0
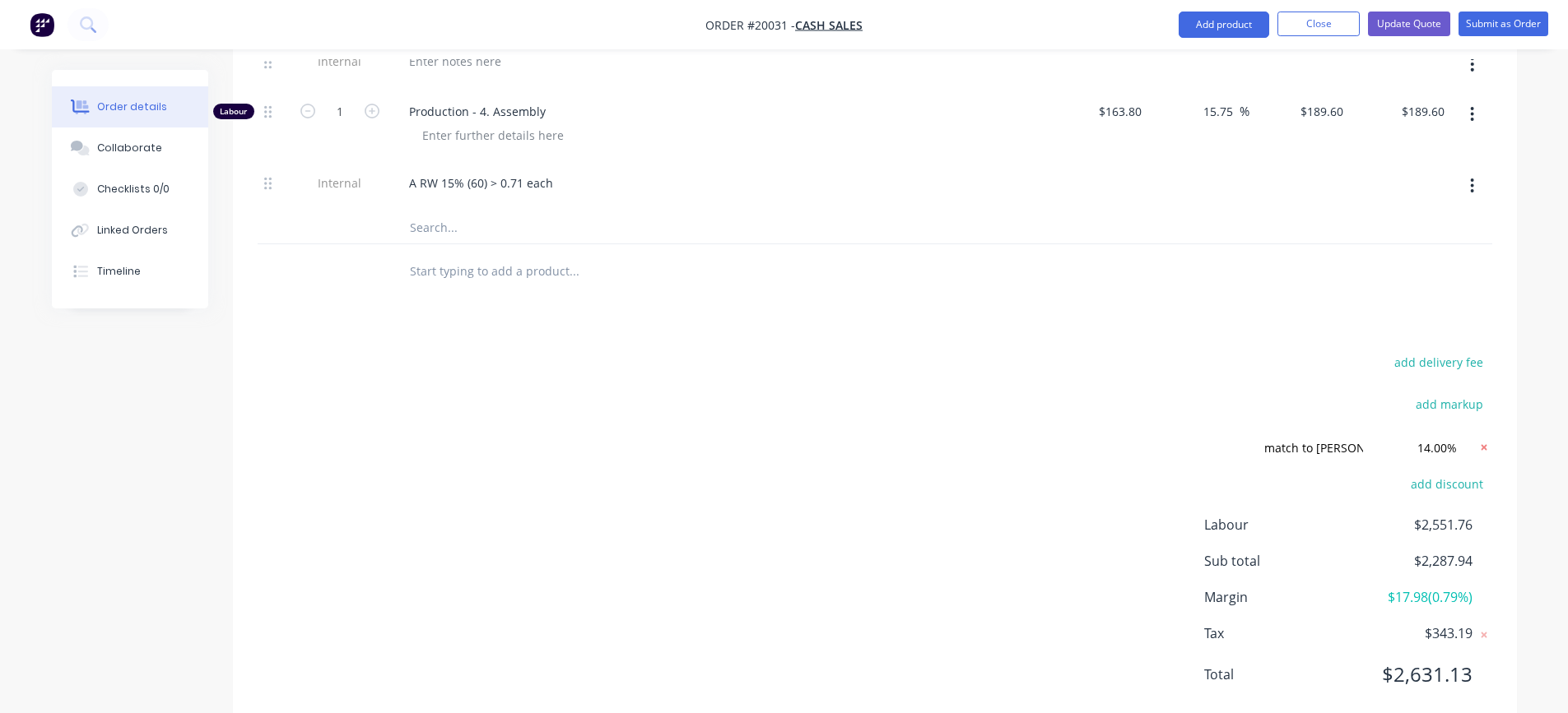
click at [1483, 449] on icon at bounding box center [1483, 448] width 6 height 6
click at [1421, 450] on button "add discount" at bounding box center [1447, 446] width 90 height 22
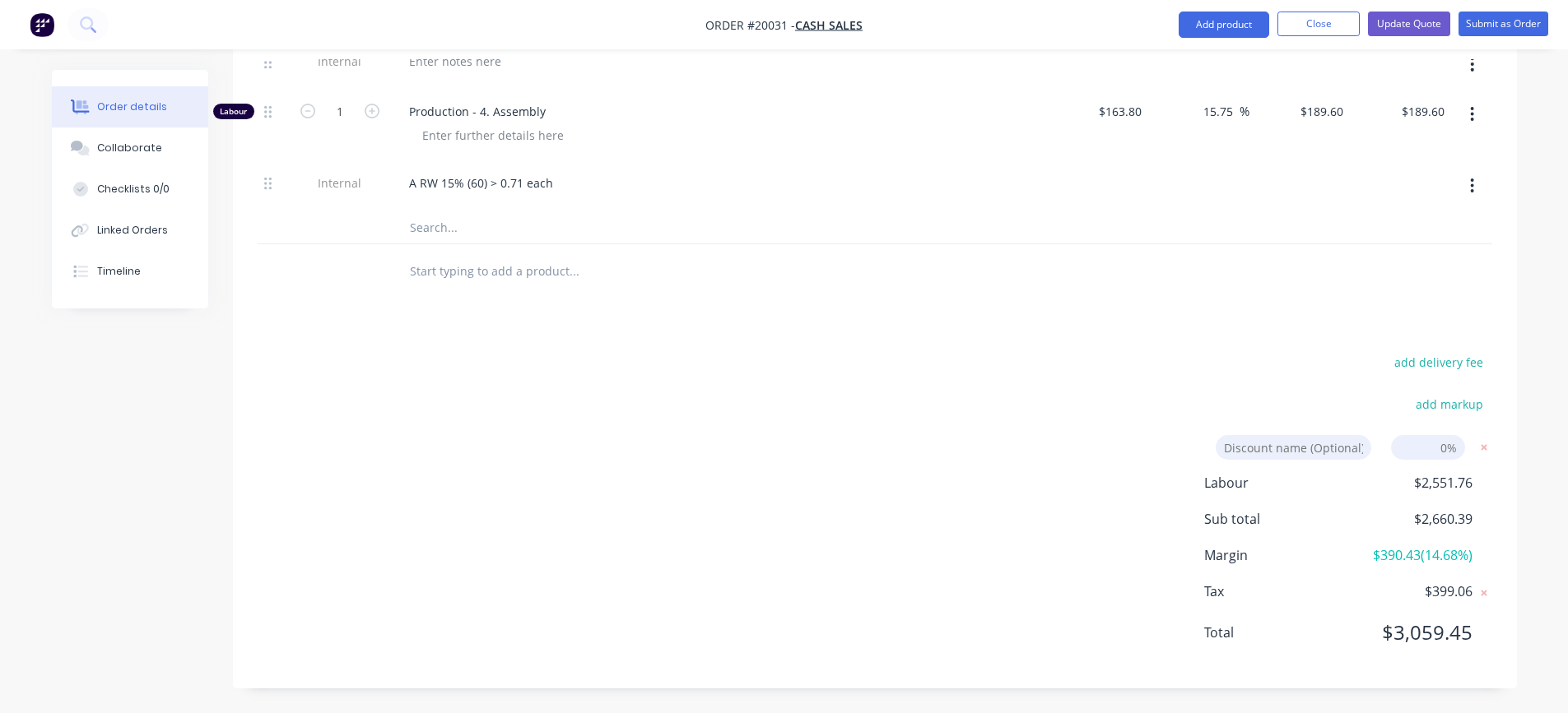
click at [1332, 449] on input at bounding box center [1293, 447] width 156 height 25
type input "match to [PERSON_NAME]"
click at [1436, 452] on input at bounding box center [1428, 447] width 74 height 25
type input "13"
click input "submit" at bounding box center [0, 0] width 0 height 0
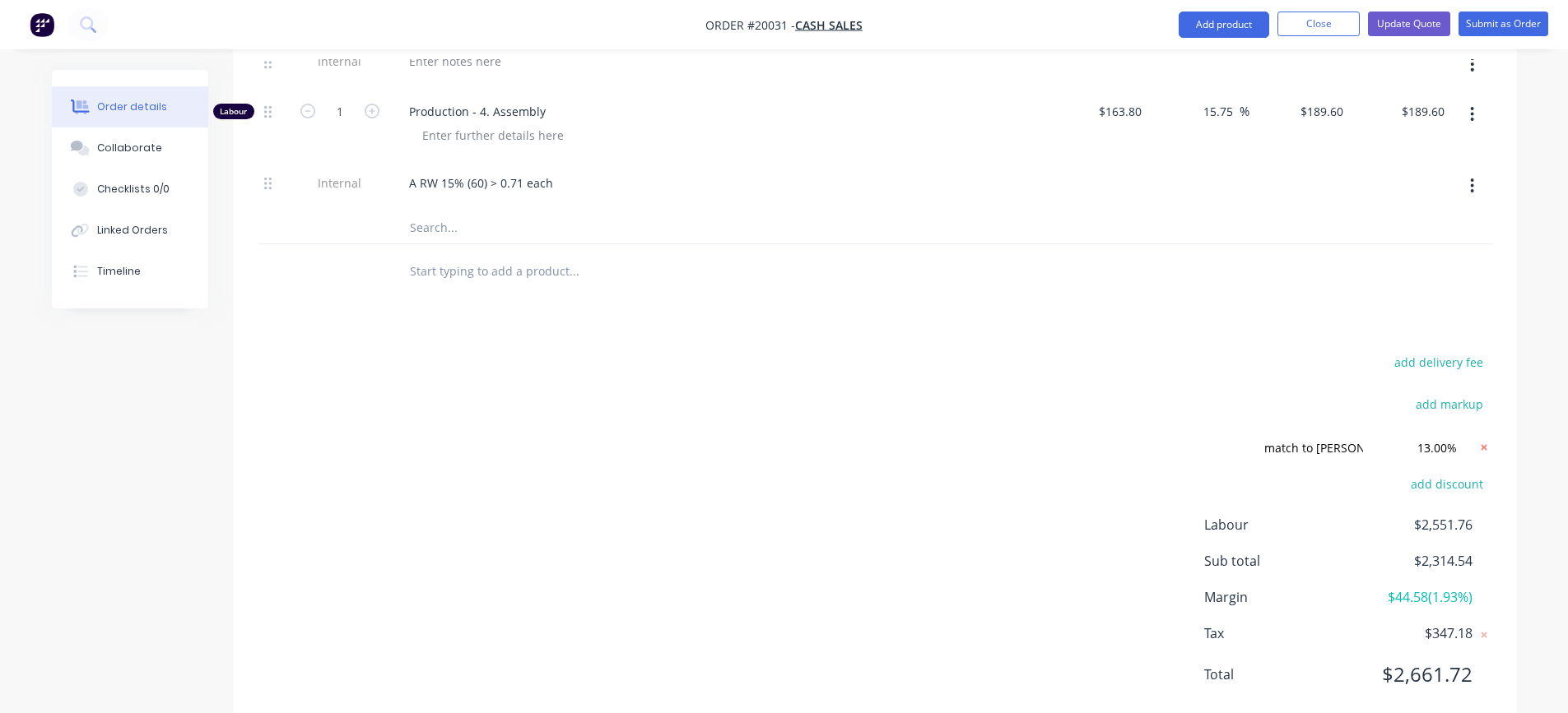
click at [1483, 446] on icon at bounding box center [1484, 447] width 16 height 16
click at [1467, 450] on button "add discount" at bounding box center [1447, 446] width 90 height 22
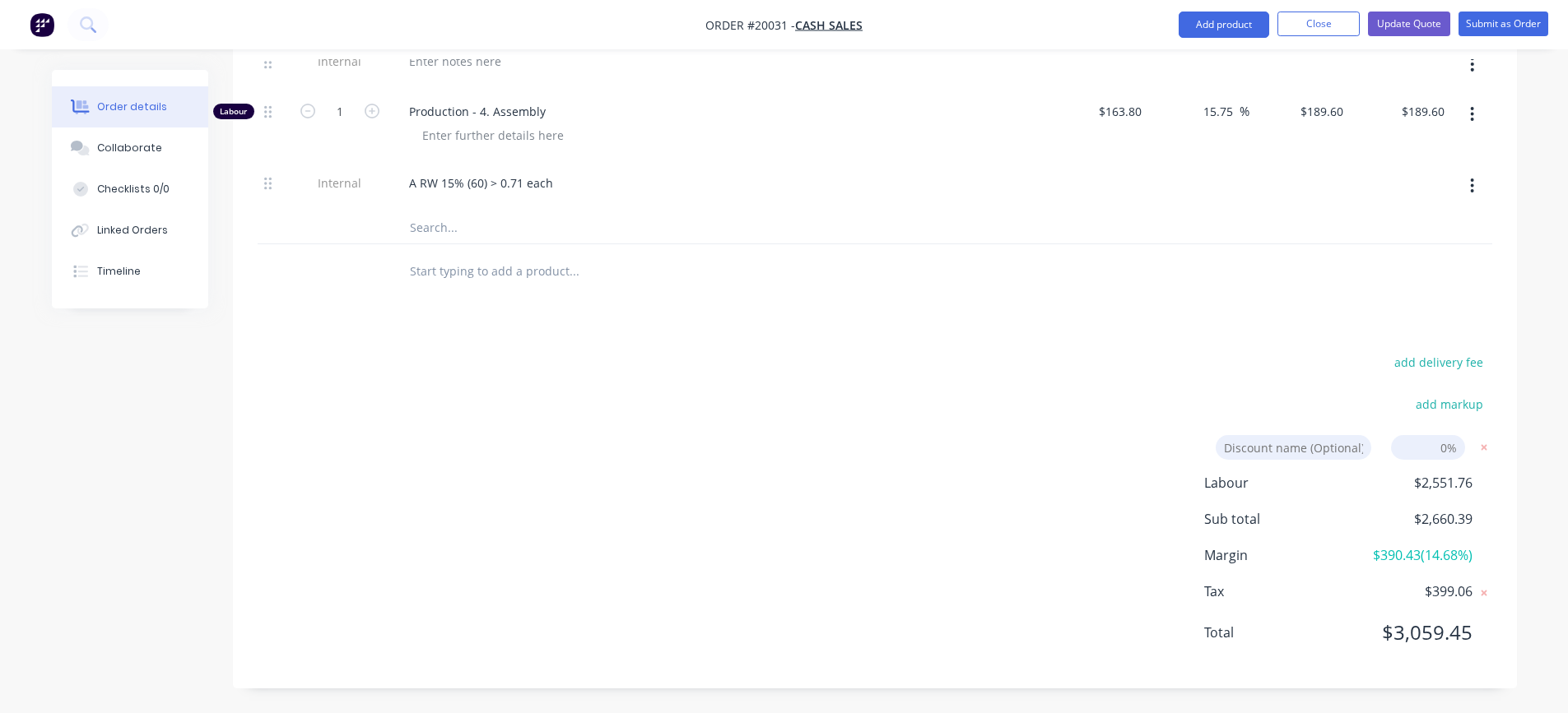
click at [1331, 450] on input at bounding box center [1293, 447] width 156 height 25
type input "match to [PERSON_NAME]"
type input "14"
click at [1170, 426] on div "add delivery fee add markup match to [PERSON_NAME] match to [PERSON_NAME] Disco…" at bounding box center [874, 507] width 1235 height 313
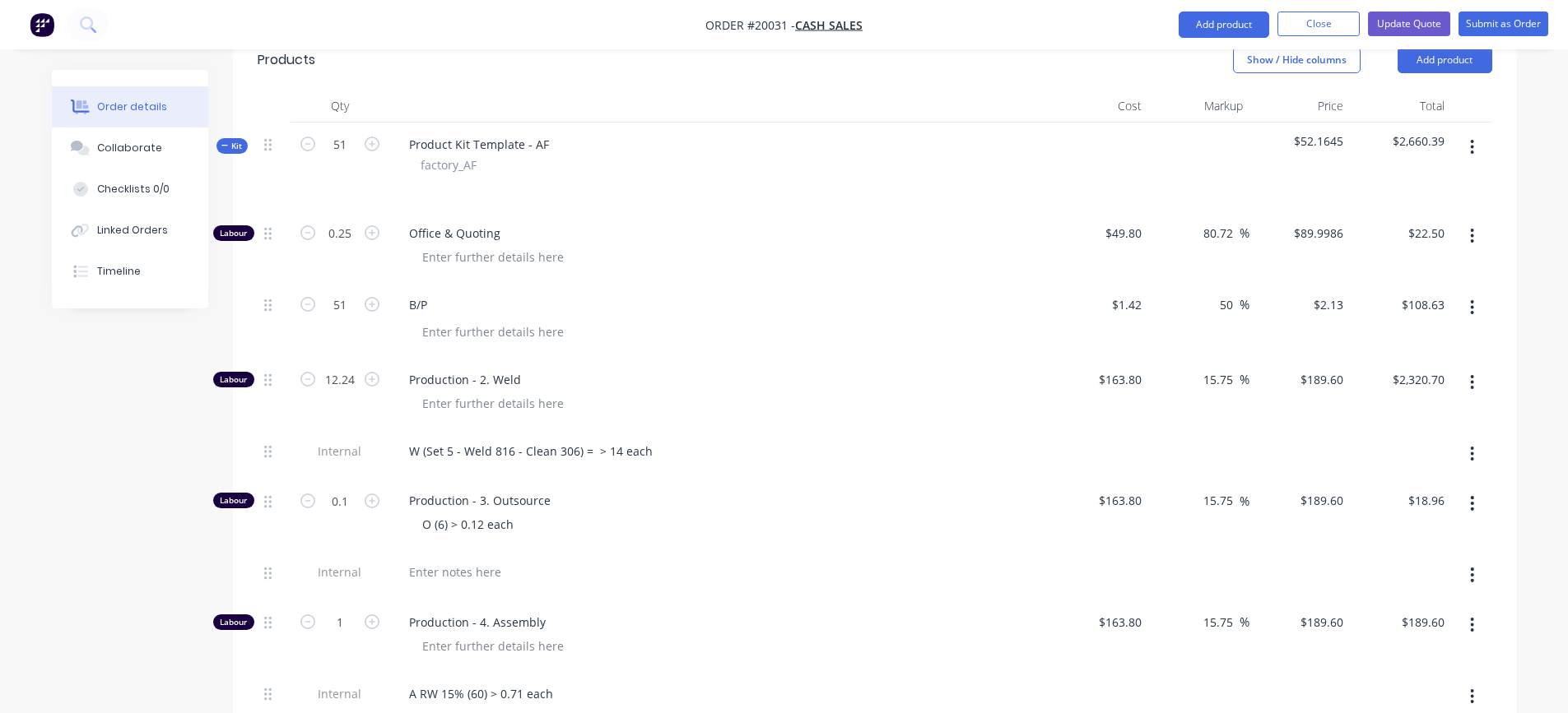
scroll to position [225, 0]
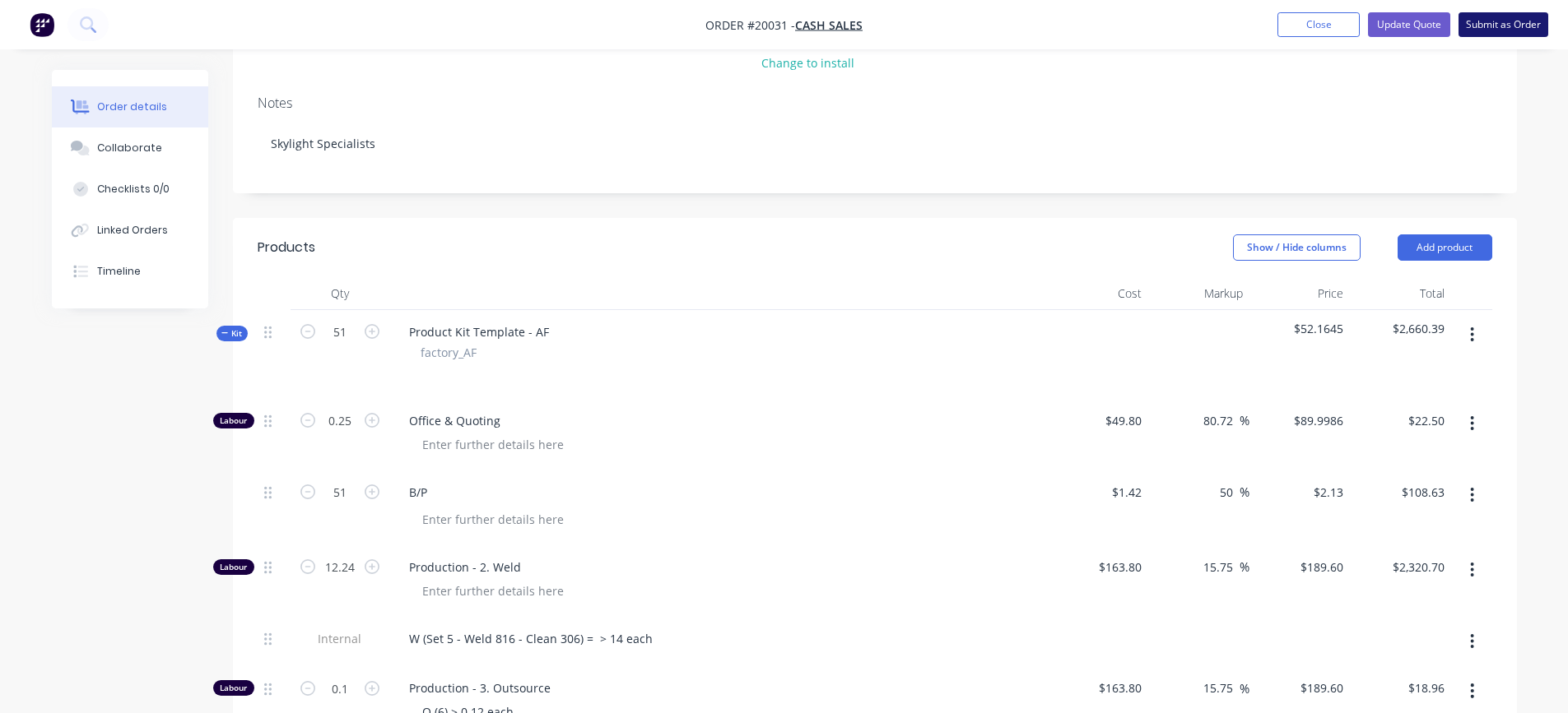
click at [1492, 16] on button "Submit as Order" at bounding box center [1503, 24] width 90 height 25
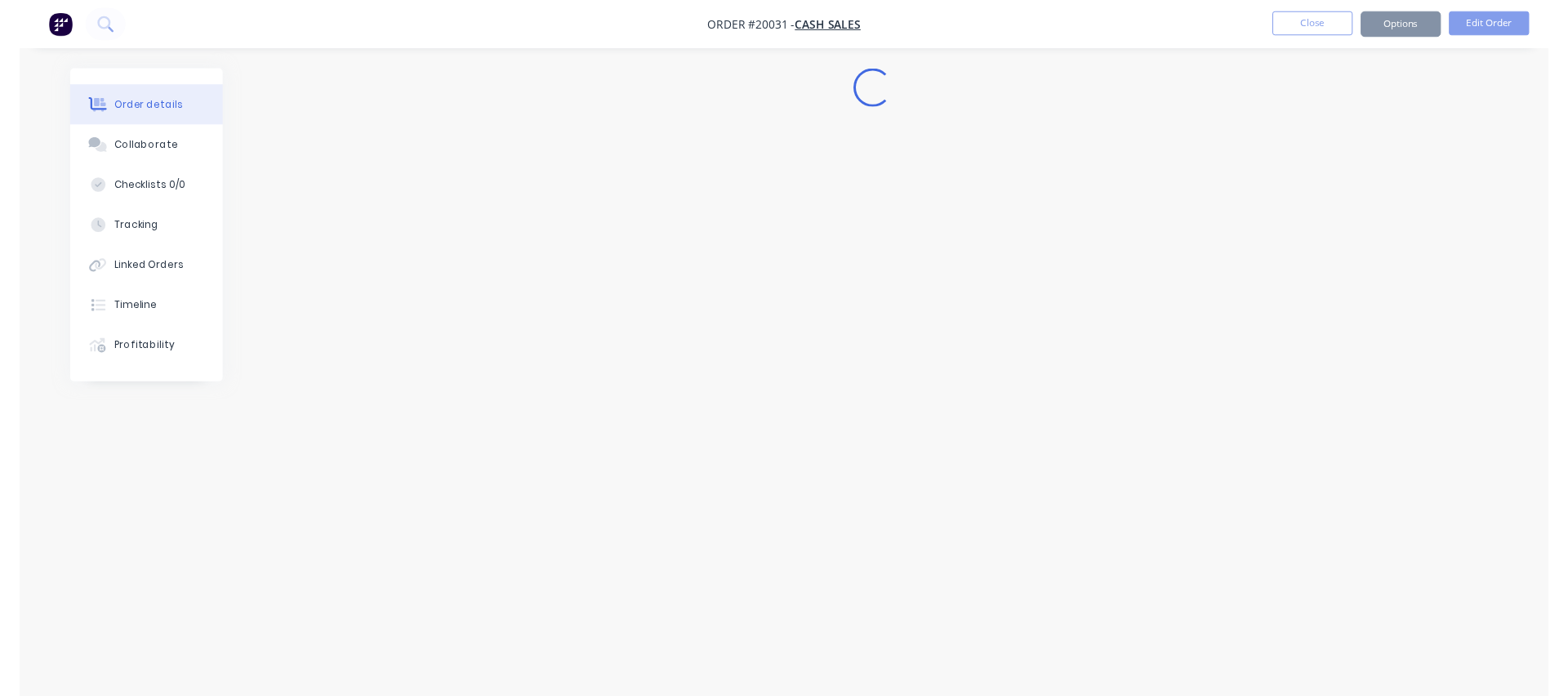
scroll to position [0, 0]
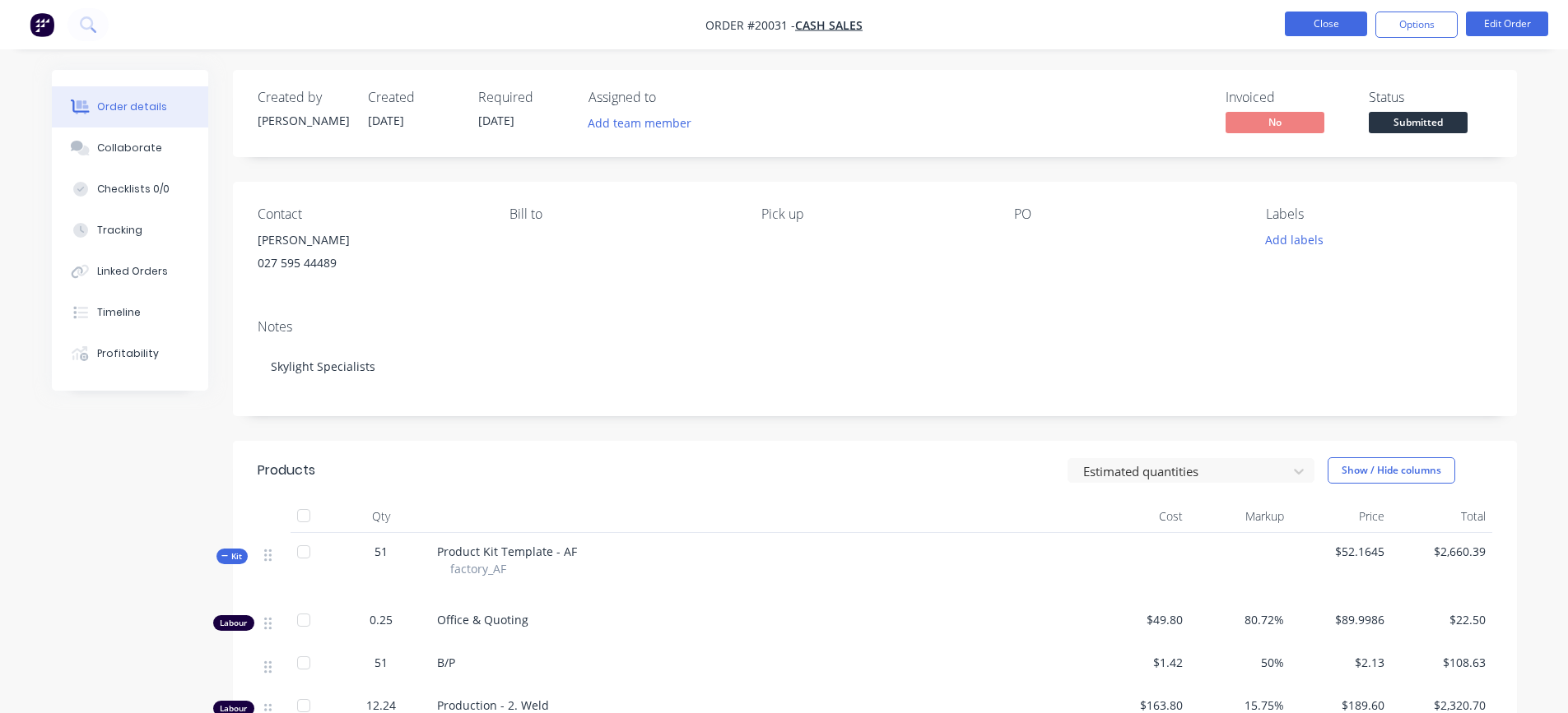
click at [1329, 30] on button "Close" at bounding box center [1326, 23] width 83 height 25
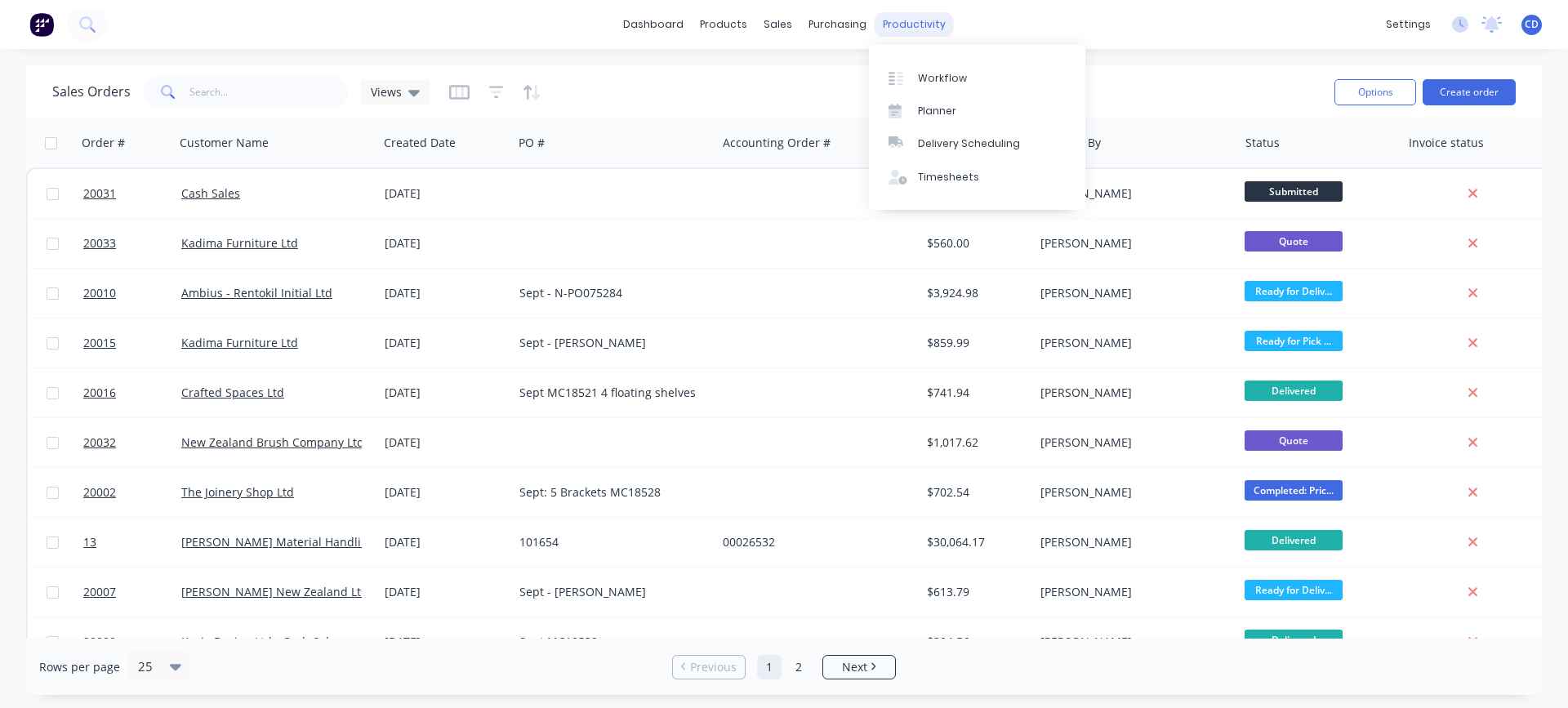
click at [910, 27] on div "productivity" at bounding box center [914, 24] width 80 height 25
click at [945, 74] on div "Workflow" at bounding box center [942, 78] width 49 height 15
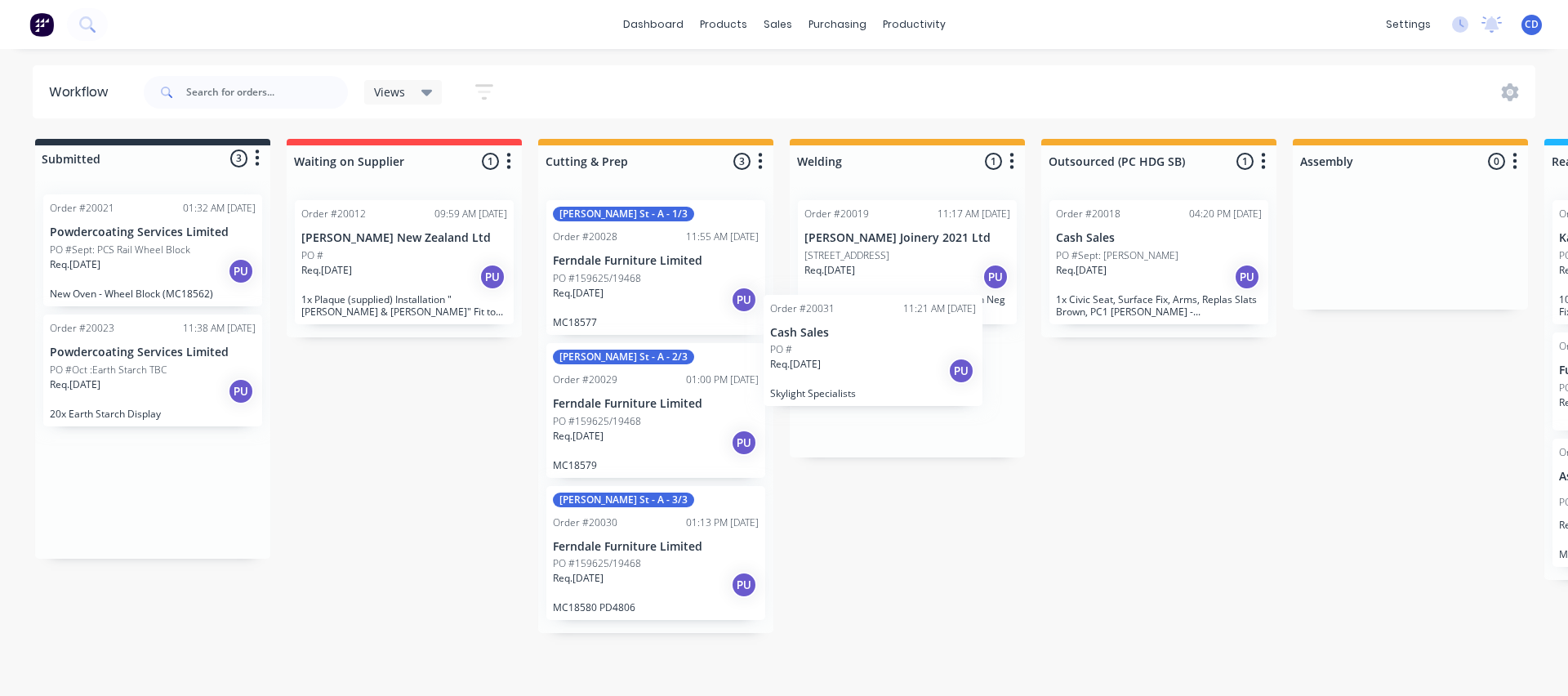
drag, startPoint x: 85, startPoint y: 491, endPoint x: 811, endPoint y: 352, distance: 739.2
click at [811, 352] on div "Submitted 3 Status colour #273444 hex #273444 Save Cancel Summaries Total order…" at bounding box center [1350, 386] width 2724 height 494
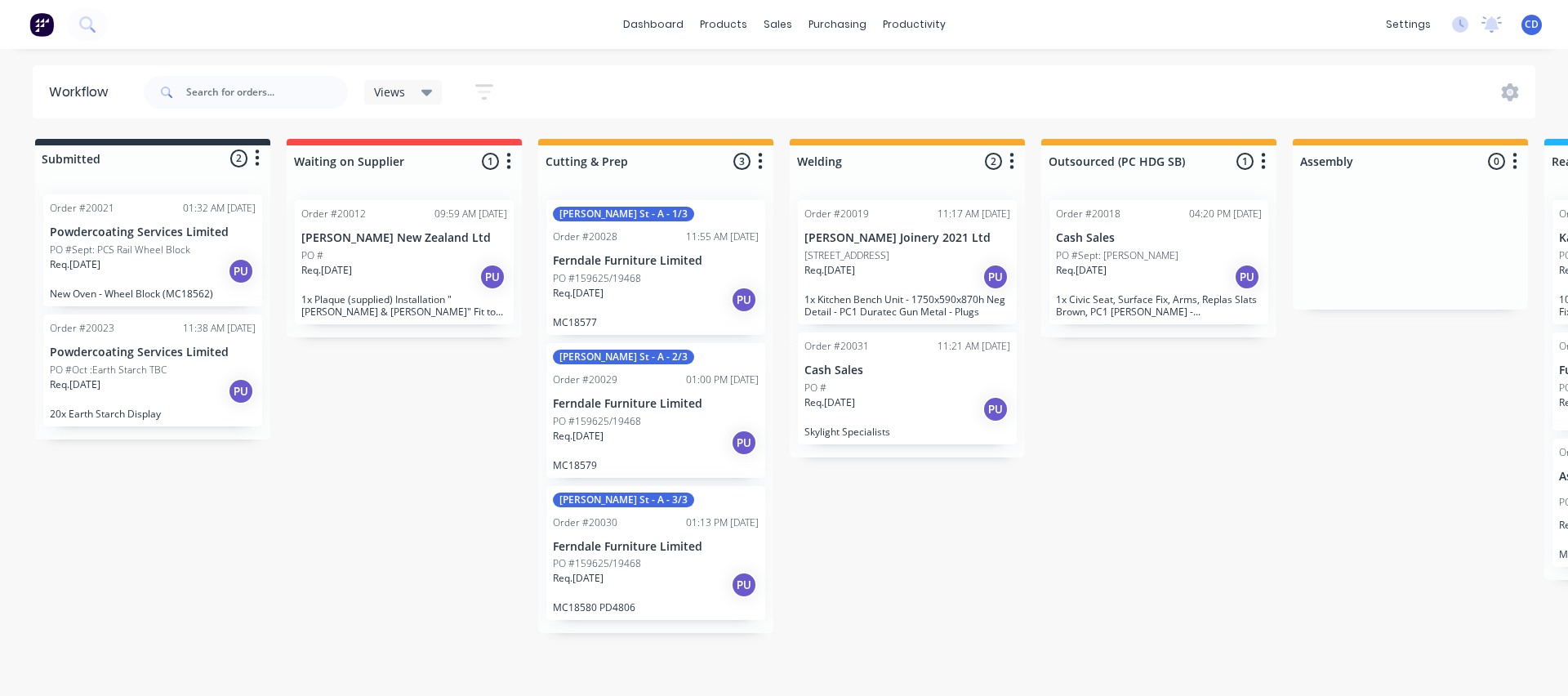
click at [895, 382] on div "PO #" at bounding box center [907, 387] width 206 height 15
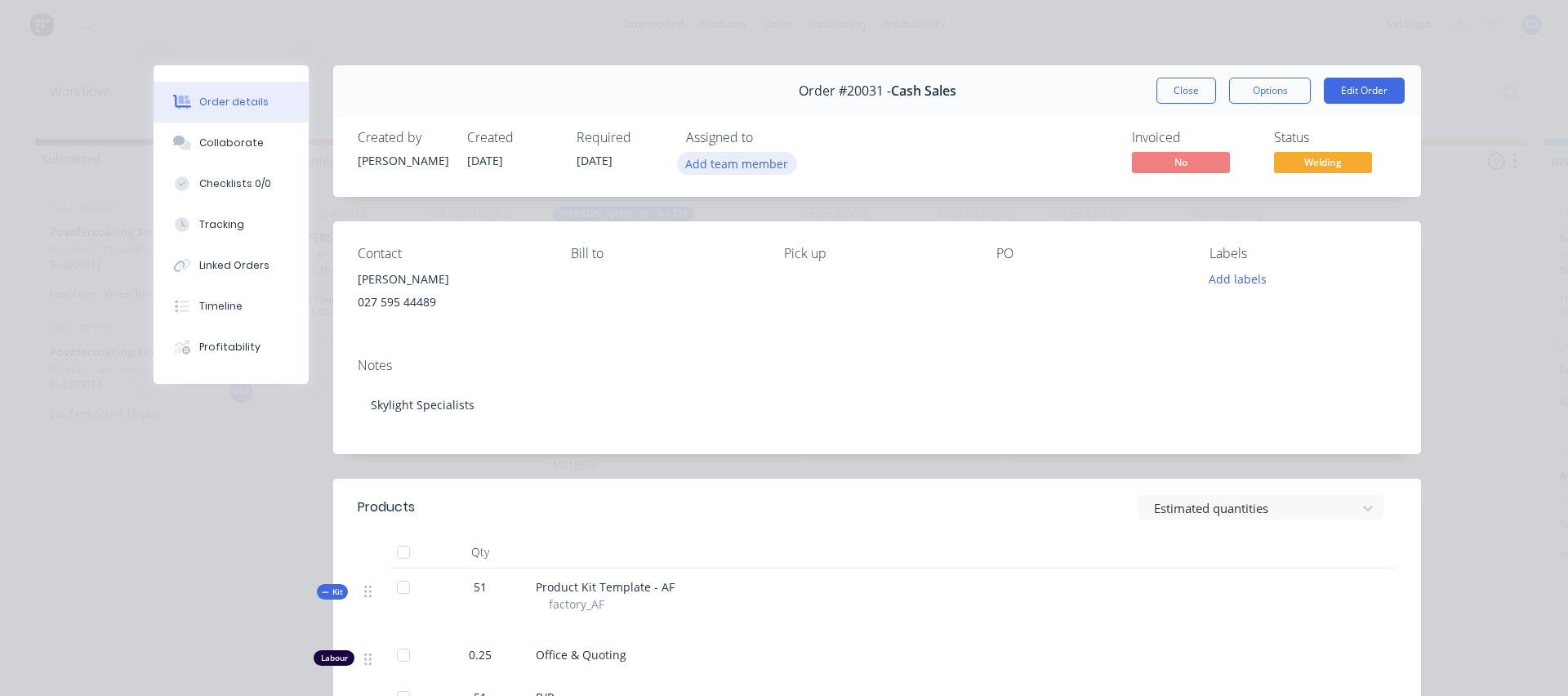
click at [710, 170] on button "Add team member" at bounding box center [737, 163] width 120 height 22
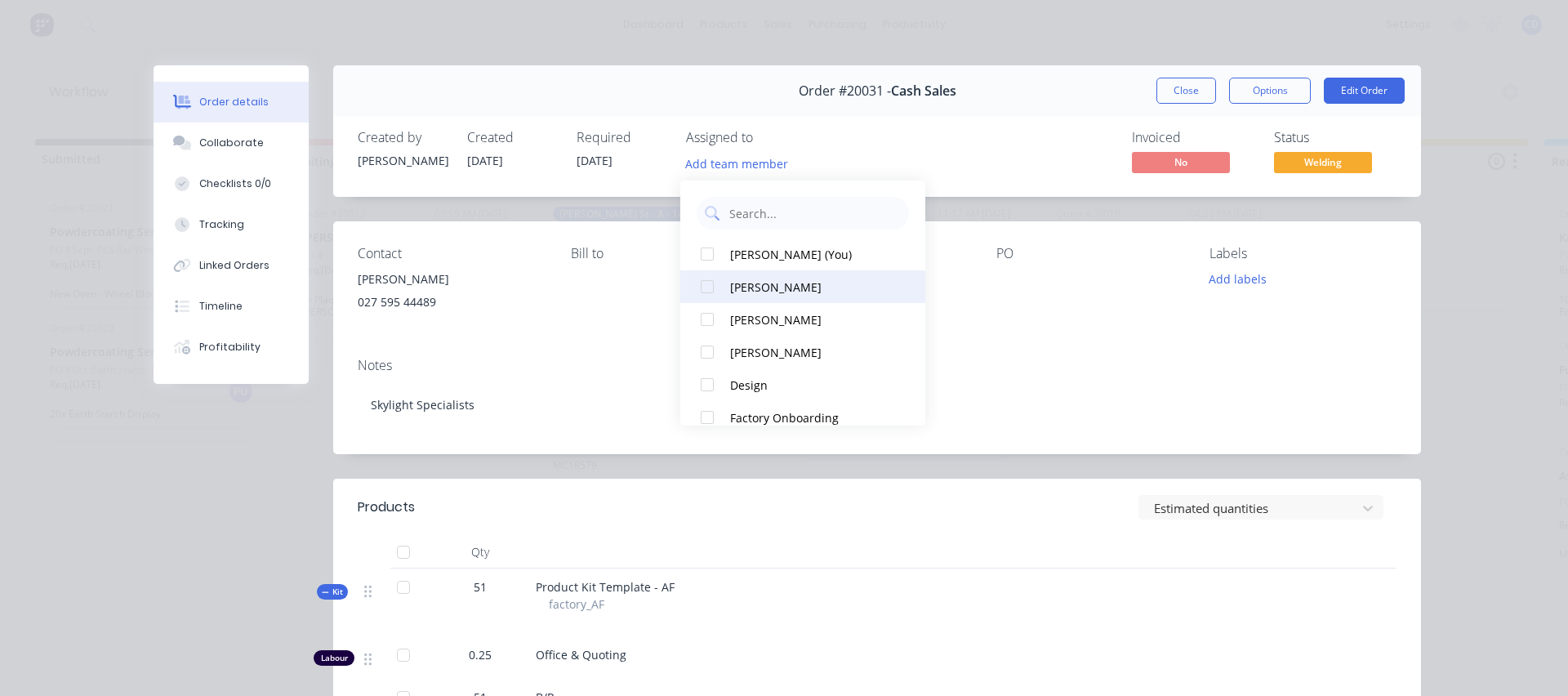
click at [743, 284] on div "[PERSON_NAME]" at bounding box center [811, 287] width 163 height 17
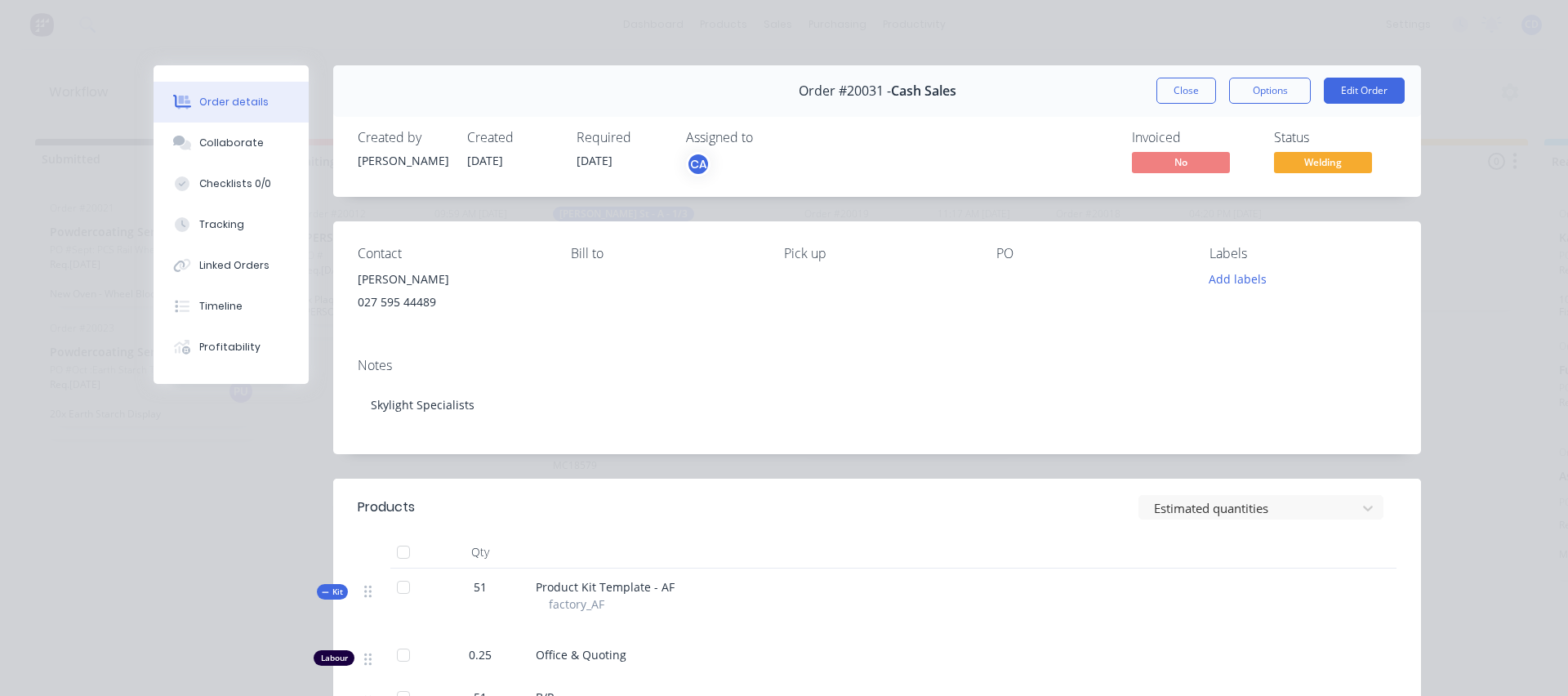
click at [1126, 318] on div "PO" at bounding box center [1089, 283] width 187 height 74
click at [996, 263] on div "PO" at bounding box center [1089, 283] width 187 height 74
click at [1012, 256] on div "PO" at bounding box center [1089, 254] width 187 height 15
click at [1008, 250] on div "PO" at bounding box center [1089, 254] width 187 height 15
click at [998, 250] on div "PO" at bounding box center [1089, 254] width 187 height 15
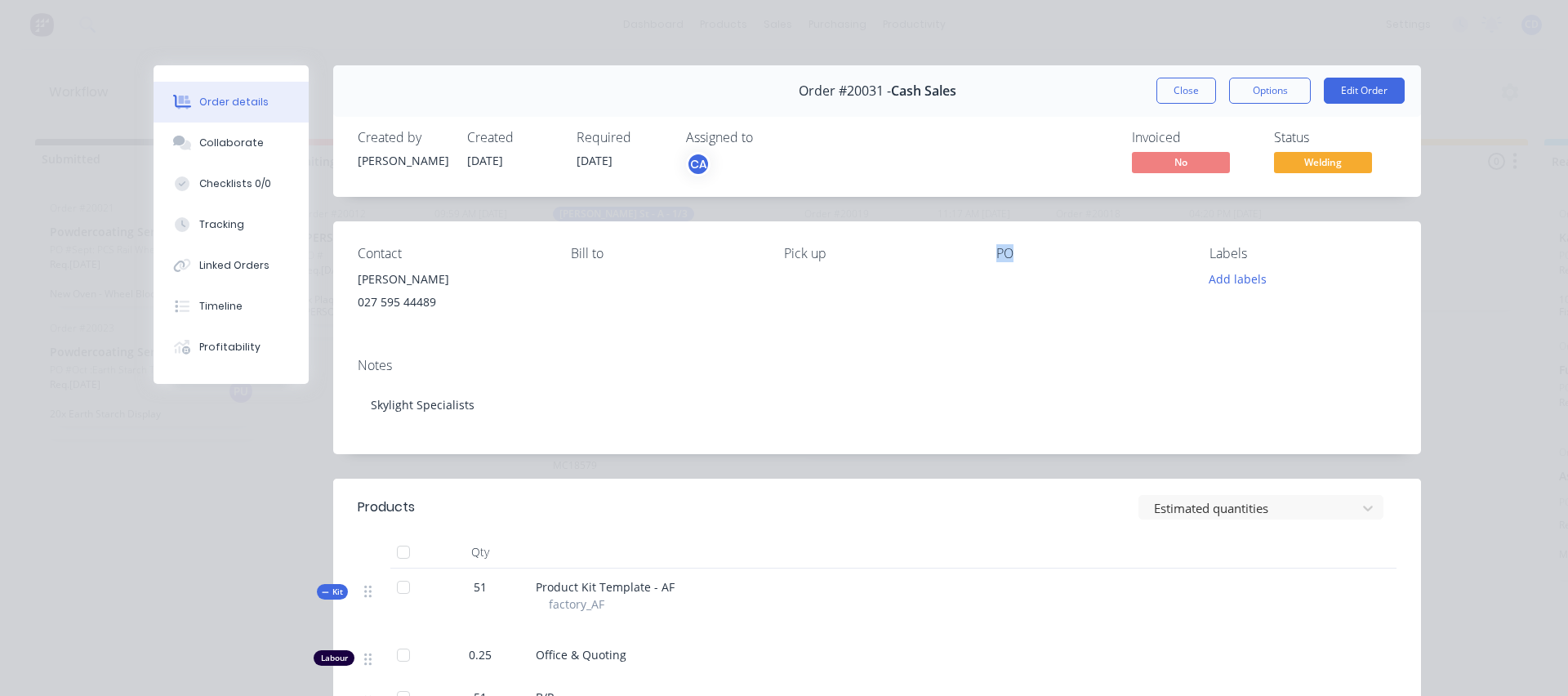
click at [998, 250] on div "PO" at bounding box center [1089, 254] width 187 height 15
click at [1379, 87] on button "Edit Order" at bounding box center [1364, 91] width 81 height 27
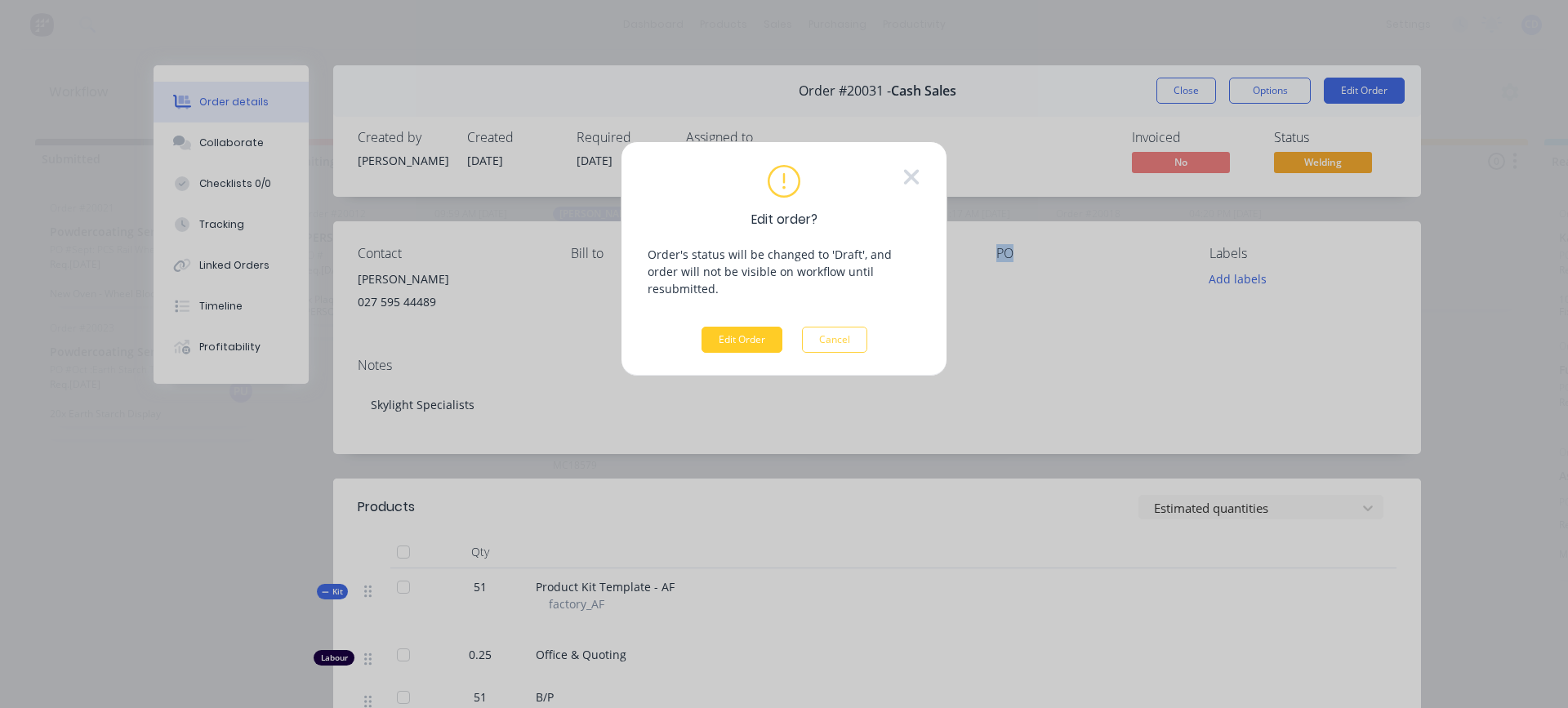
click at [752, 327] on button "Edit Order" at bounding box center [742, 339] width 81 height 27
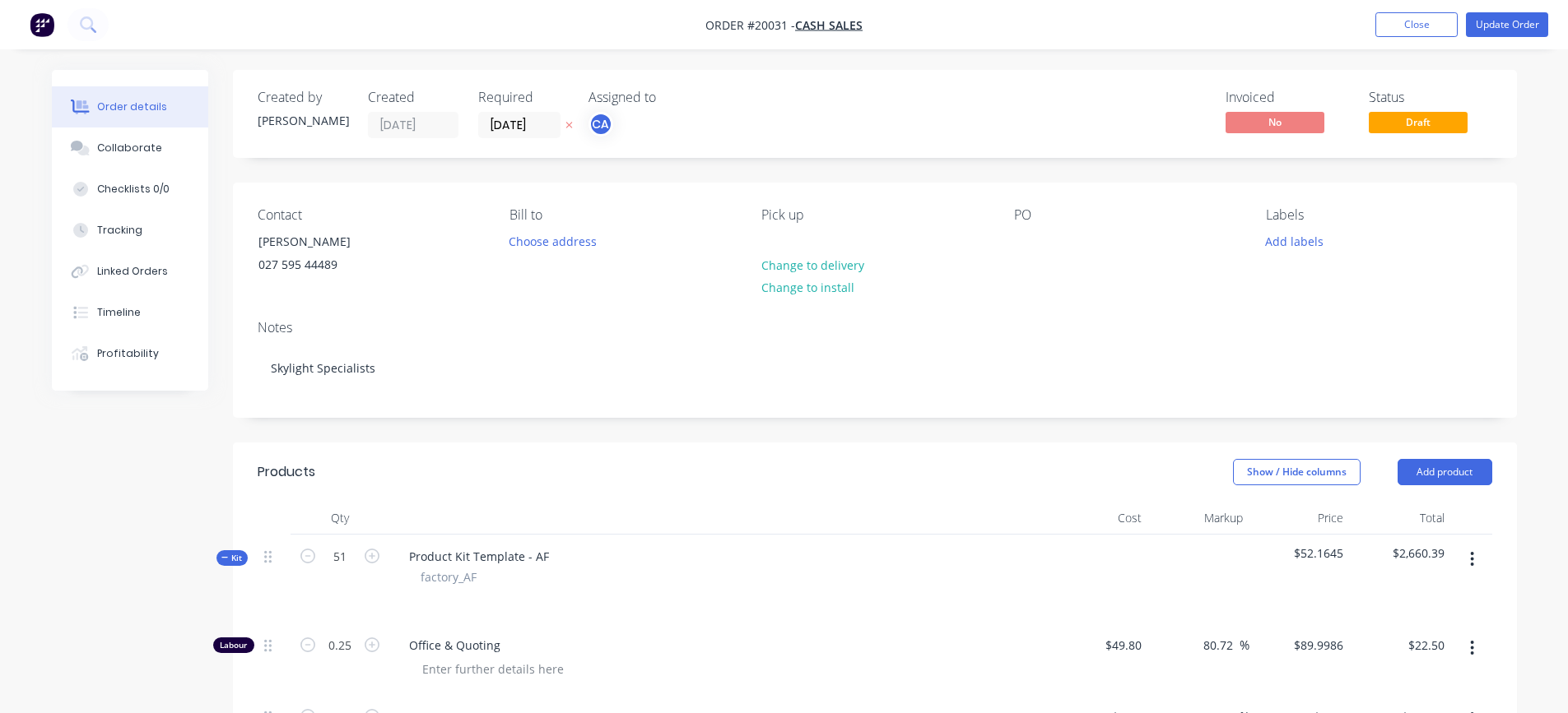
click at [1009, 226] on div "Contact [PERSON_NAME] [PHONE_NUMBER] Bill to Choose address Pick up Change to d…" at bounding box center [874, 245] width 1284 height 124
click at [1033, 224] on div "PO" at bounding box center [1127, 245] width 226 height 75
click at [1035, 244] on div at bounding box center [1027, 242] width 27 height 24
click at [1017, 318] on div "Notes Skylight Specialists" at bounding box center [874, 362] width 1284 height 110
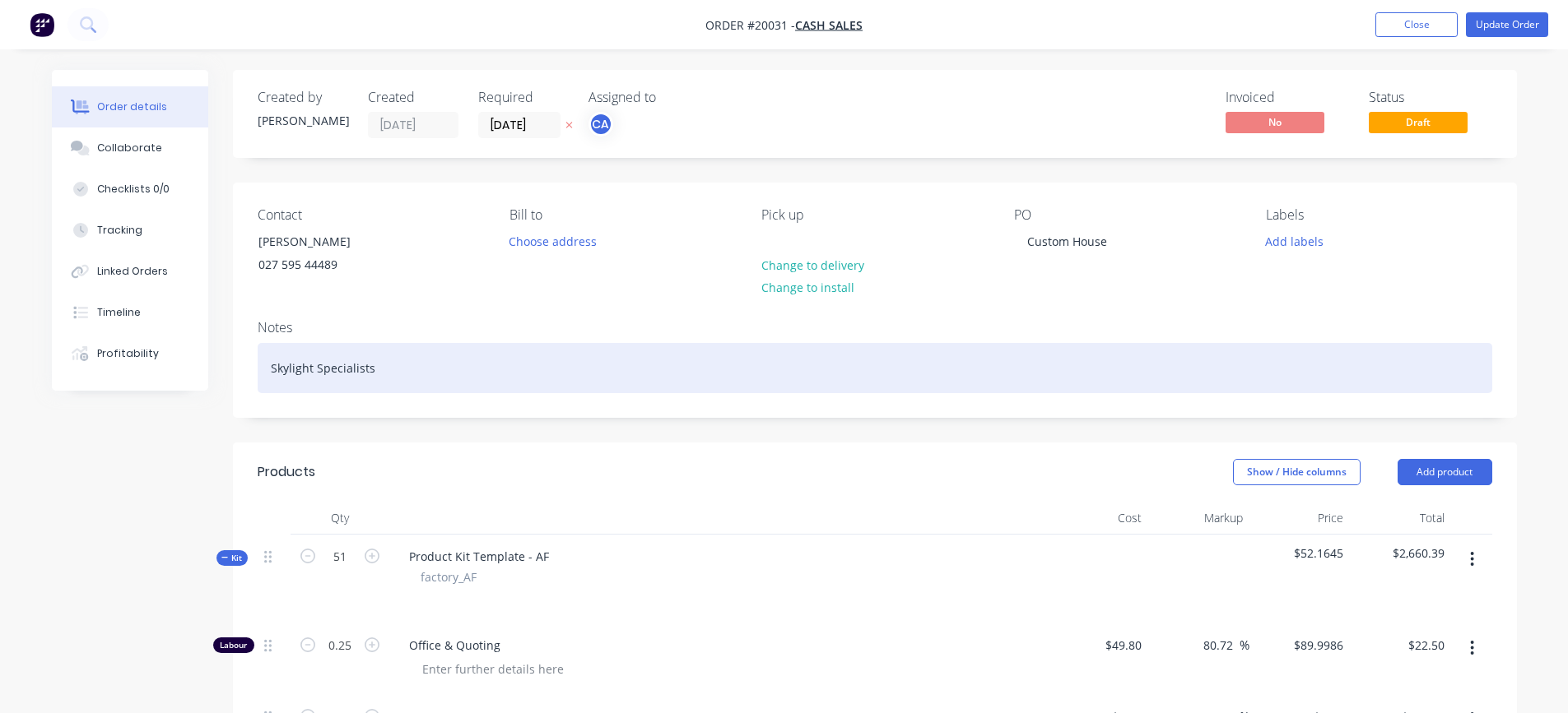
click at [389, 369] on div "Skylight Specialists" at bounding box center [874, 368] width 1235 height 50
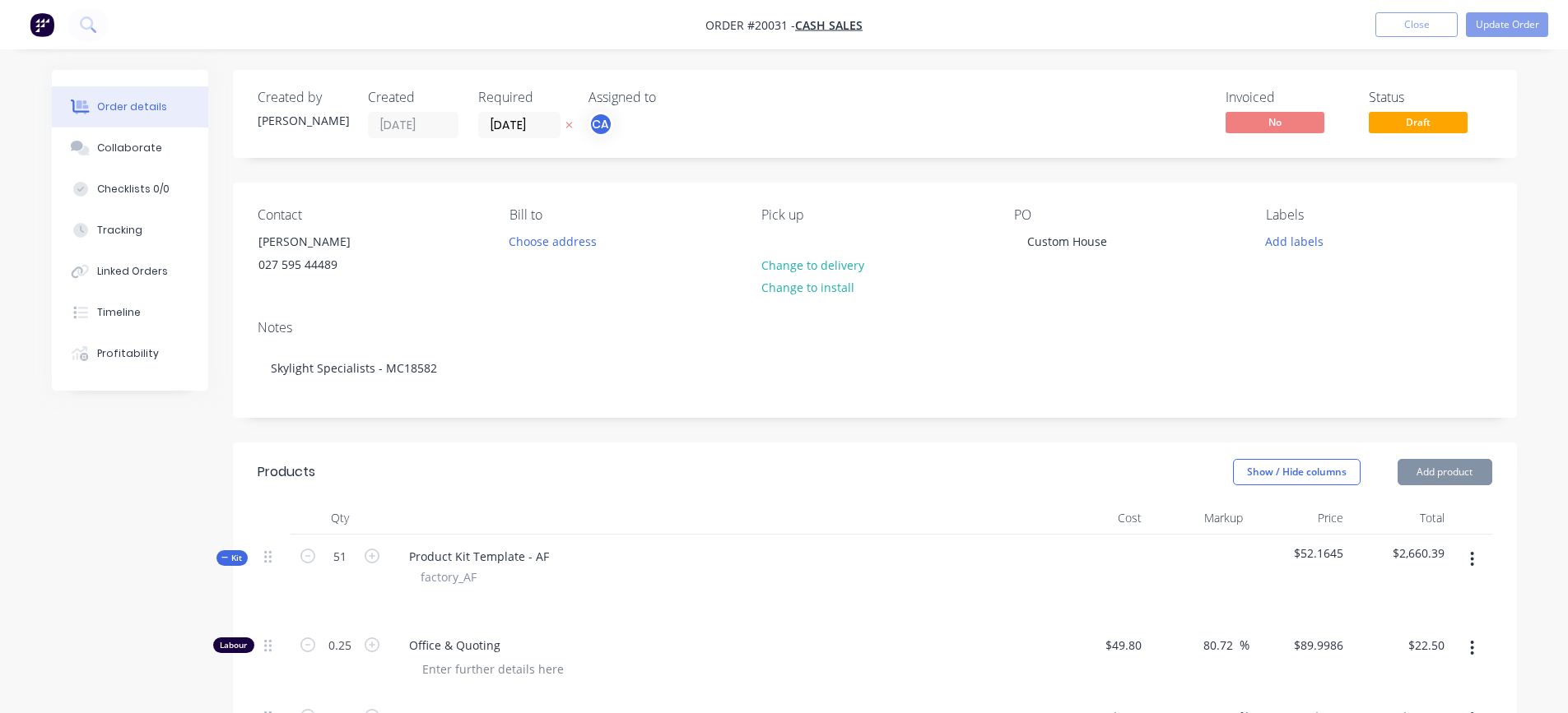
click at [682, 408] on div "Notes Skylight Specialists - MC18582" at bounding box center [874, 362] width 1284 height 110
click at [1536, 22] on button "Update Order" at bounding box center [1507, 24] width 83 height 25
